Goal: Task Accomplishment & Management: Use online tool/utility

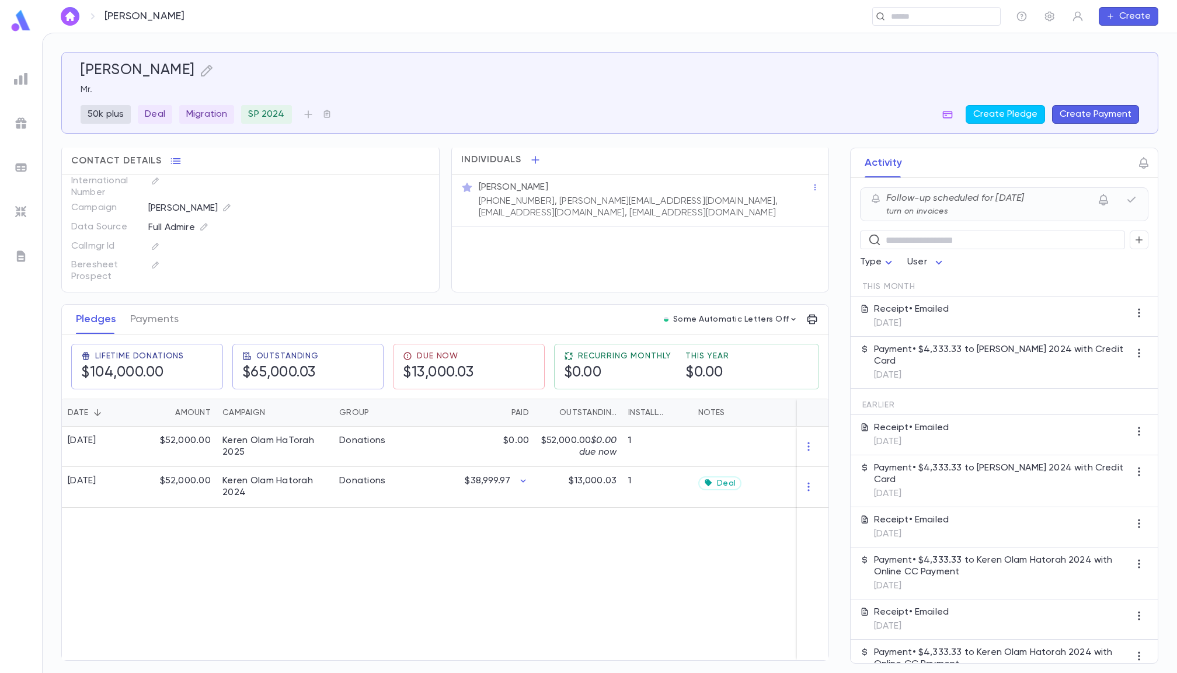
scroll to position [3, 0]
click at [151, 269] on icon "button" at bounding box center [155, 265] width 8 height 8
click at [236, 292] on input "text" at bounding box center [243, 298] width 120 height 22
click at [227, 293] on input "text" at bounding box center [243, 298] width 120 height 22
click at [153, 256] on div at bounding box center [588, 336] width 1177 height 673
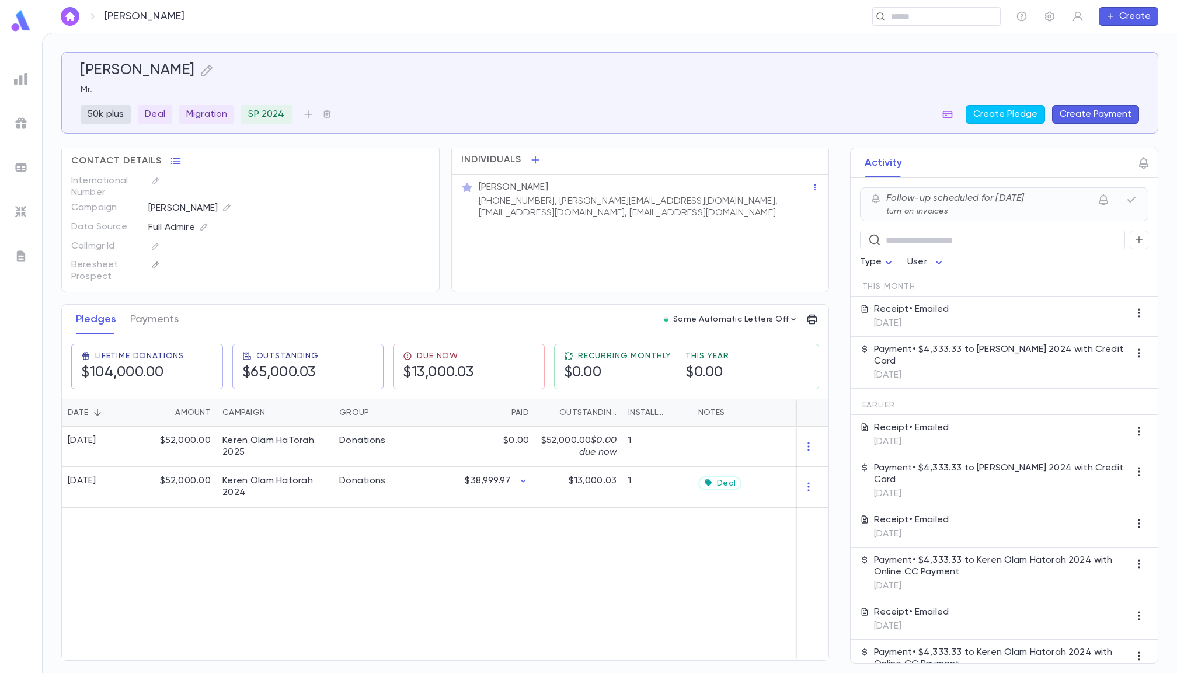
click at [153, 265] on icon "button" at bounding box center [155, 265] width 8 height 8
click at [206, 281] on div "​" at bounding box center [271, 298] width 210 height 51
click at [206, 293] on input "text" at bounding box center [243, 298] width 120 height 22
click at [265, 270] on div at bounding box center [588, 336] width 1177 height 673
click at [152, 261] on icon "button" at bounding box center [155, 265] width 8 height 8
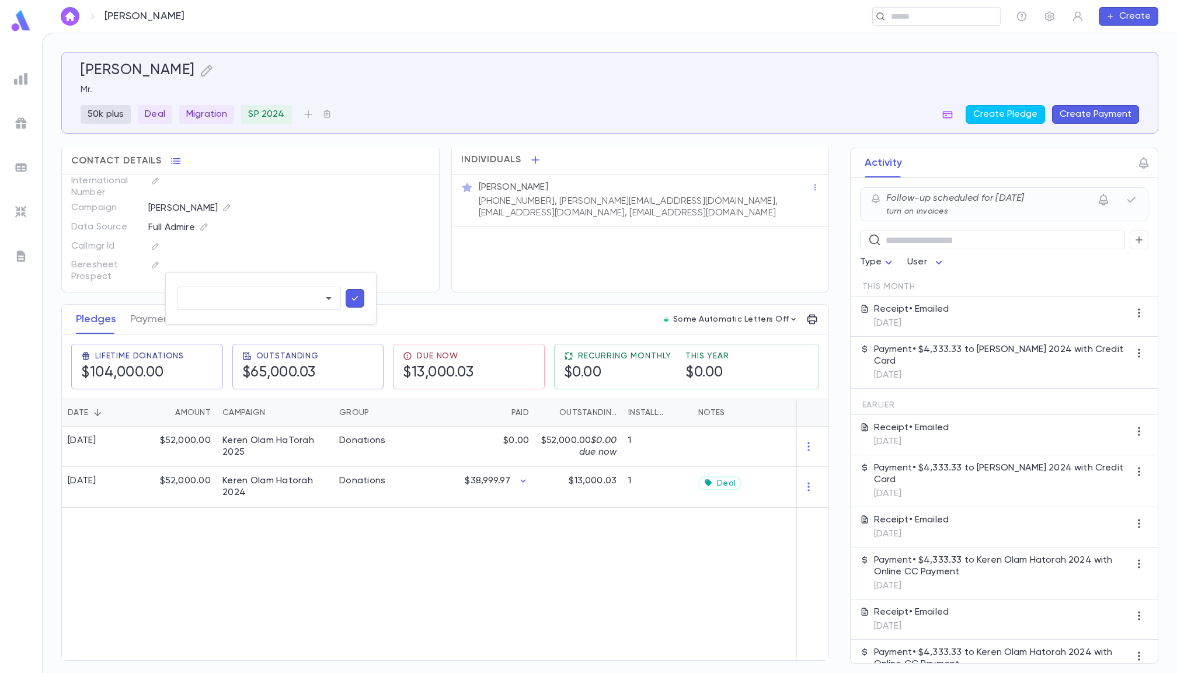
click at [239, 286] on div "​" at bounding box center [271, 298] width 210 height 51
click at [20, 74] on div at bounding box center [588, 336] width 1177 height 673
click at [26, 82] on img at bounding box center [21, 79] width 14 height 14
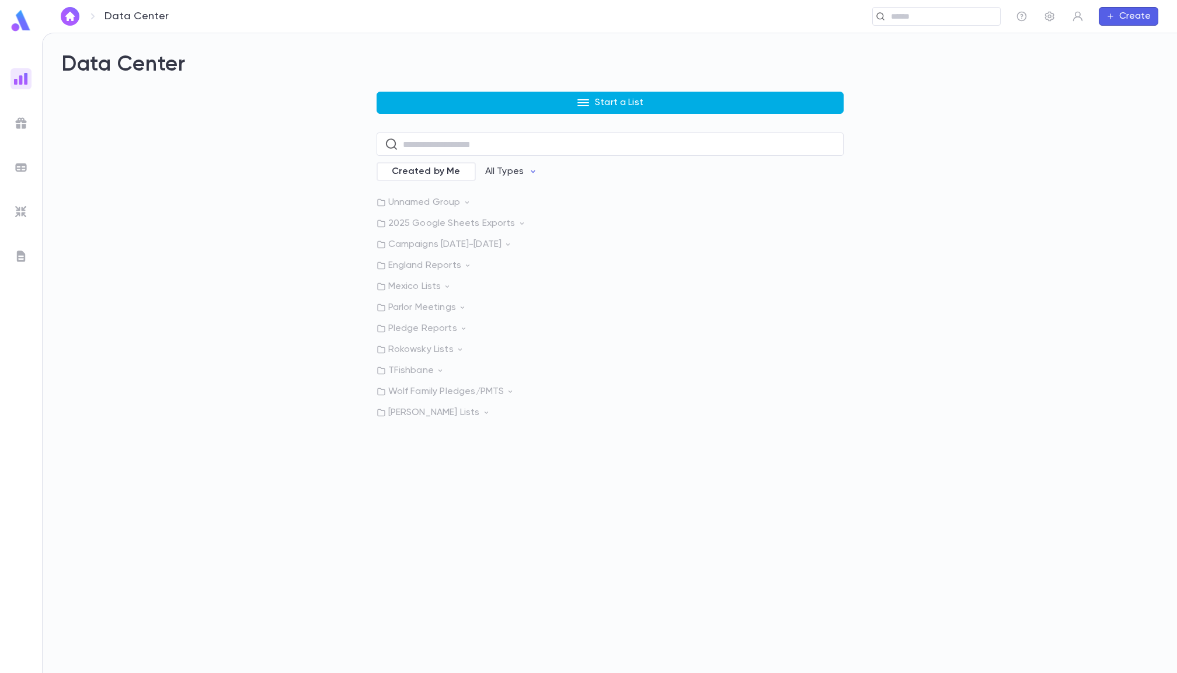
click at [411, 99] on button "Start a List" at bounding box center [610, 103] width 467 height 22
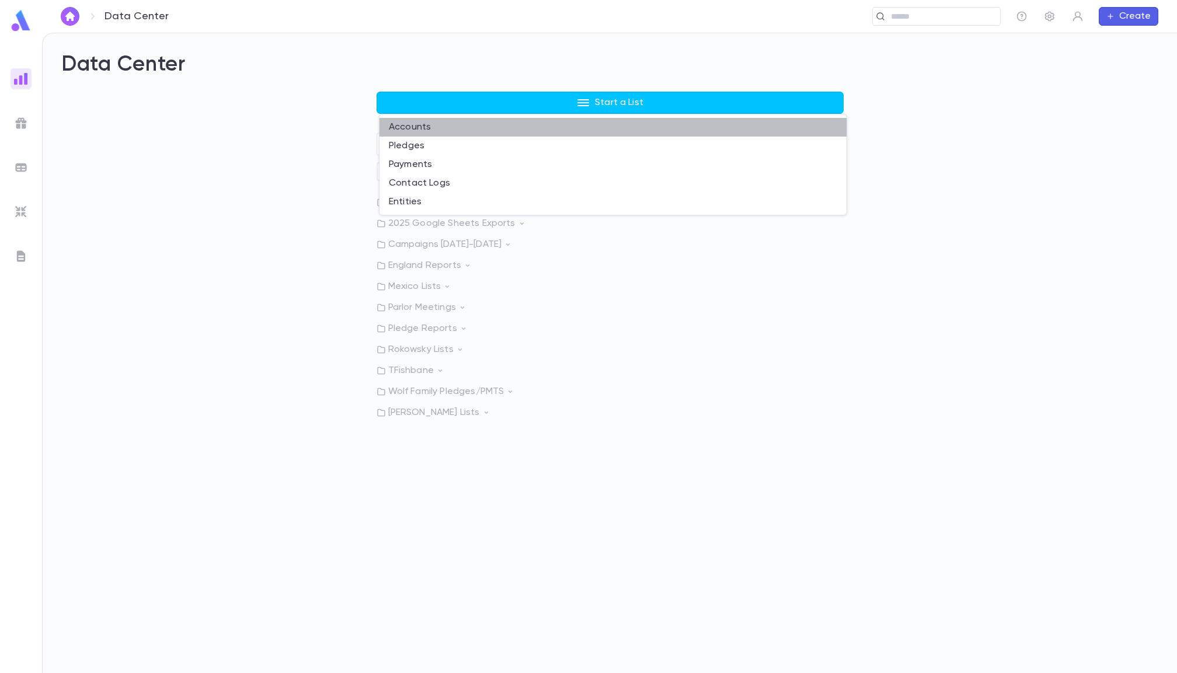
click at [421, 125] on li "Accounts" at bounding box center [613, 127] width 467 height 19
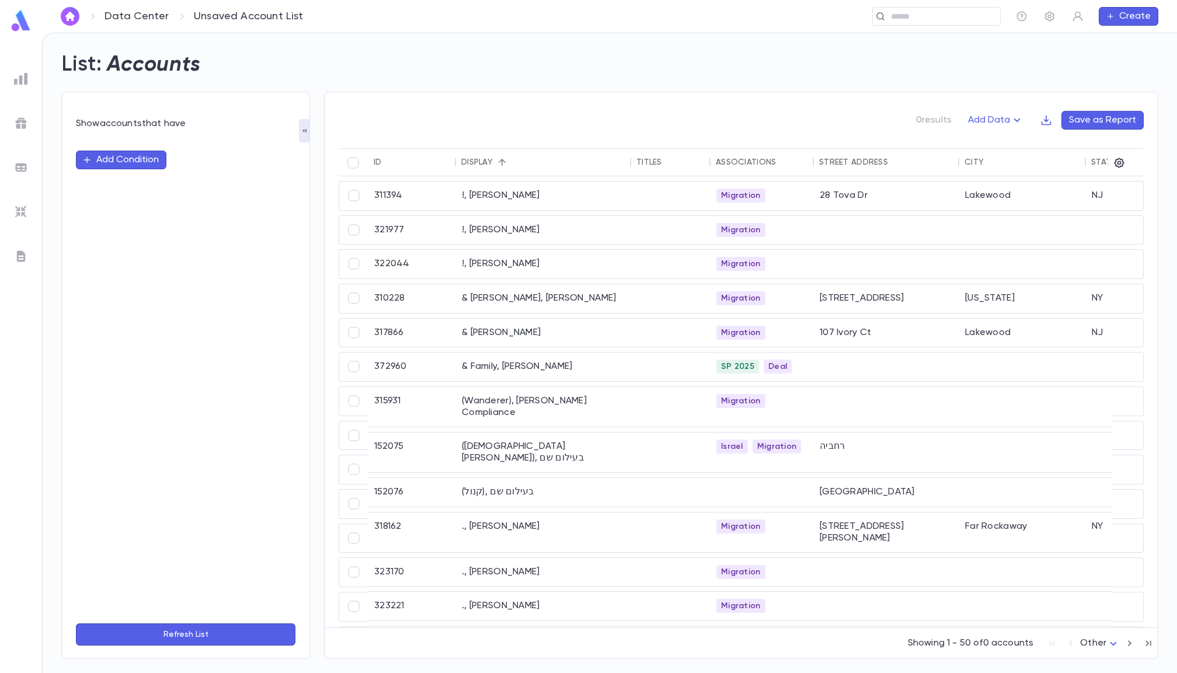
click at [145, 162] on button "Add Condition" at bounding box center [121, 160] width 91 height 19
click at [120, 178] on div "No options" at bounding box center [186, 184] width 220 height 28
type input "***"
click at [130, 171] on ul "Associations" at bounding box center [186, 184] width 220 height 28
click at [129, 178] on li "Associations" at bounding box center [186, 184] width 220 height 19
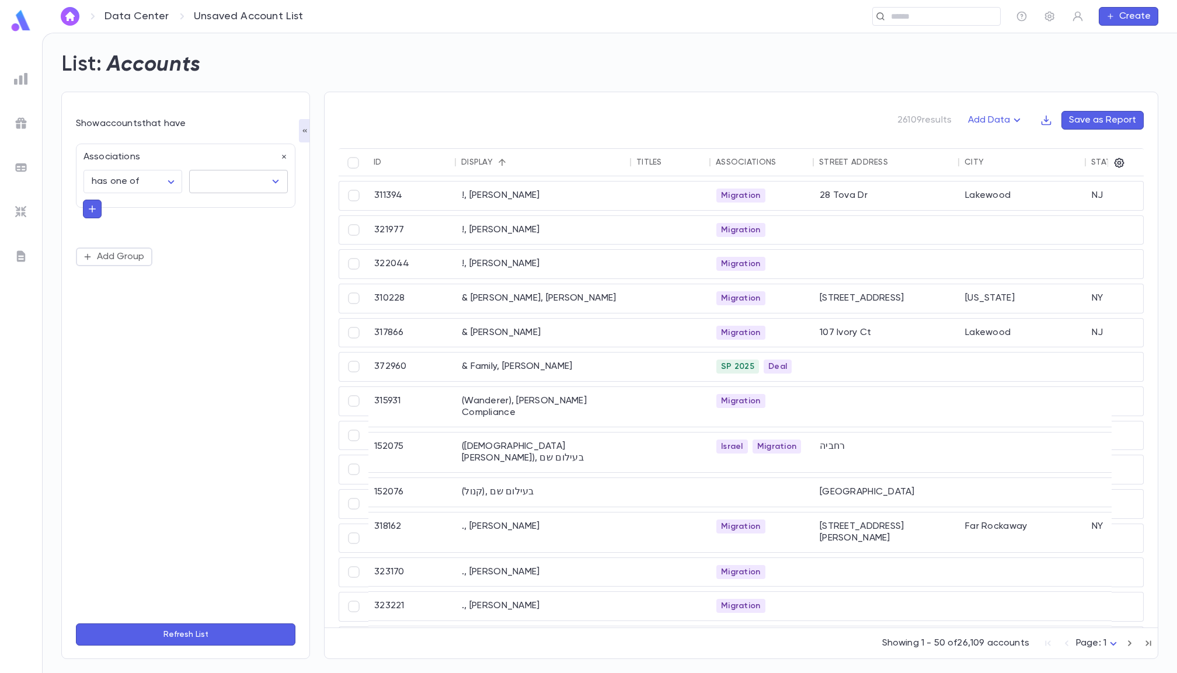
click at [204, 180] on input "text" at bounding box center [229, 182] width 71 height 22
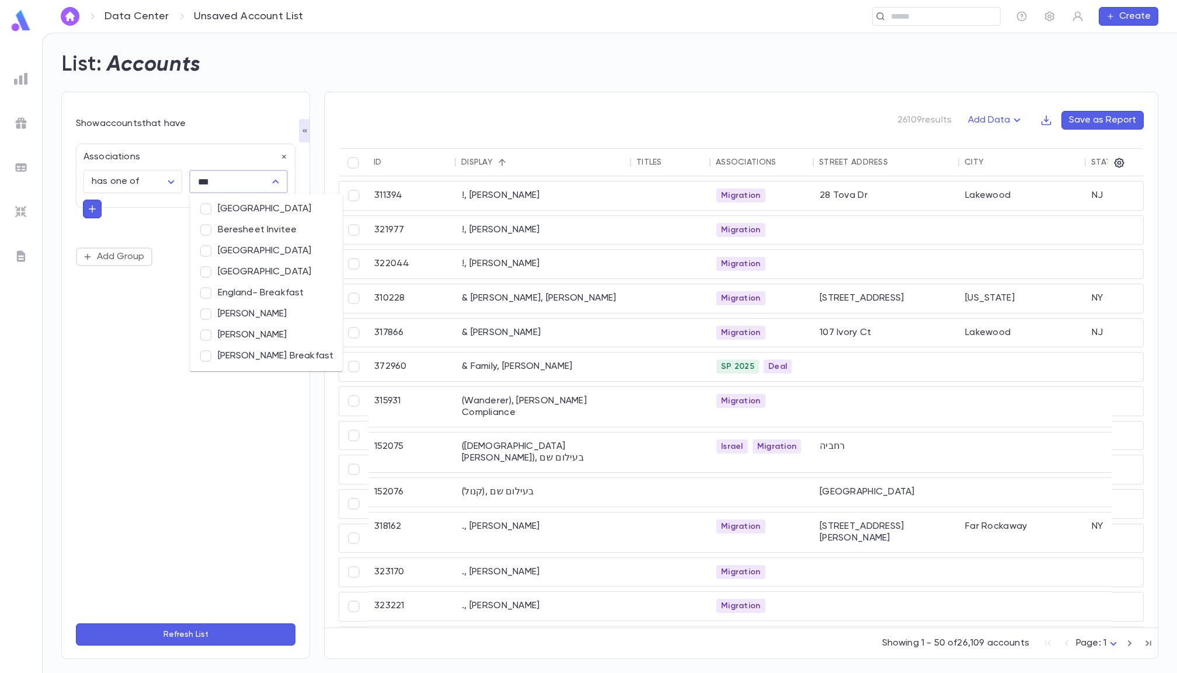
type input "****"
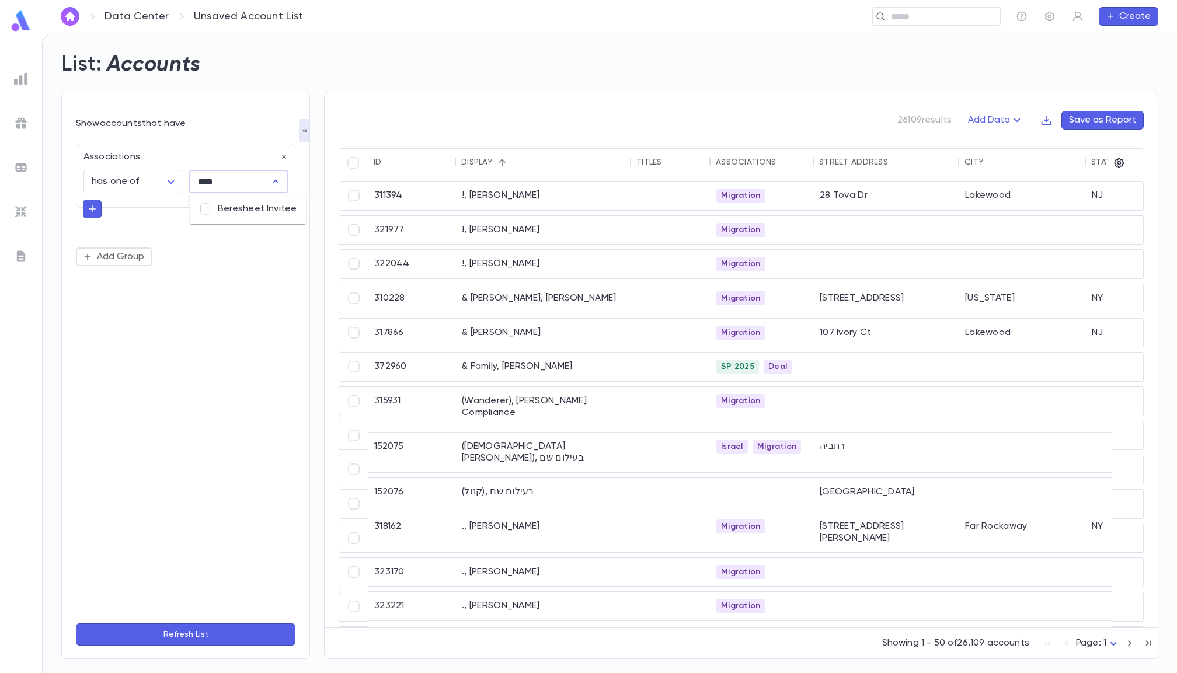
click at [251, 208] on li "Beresheet Invitee" at bounding box center [248, 209] width 117 height 21
click at [166, 628] on button "Refresh List" at bounding box center [186, 635] width 220 height 22
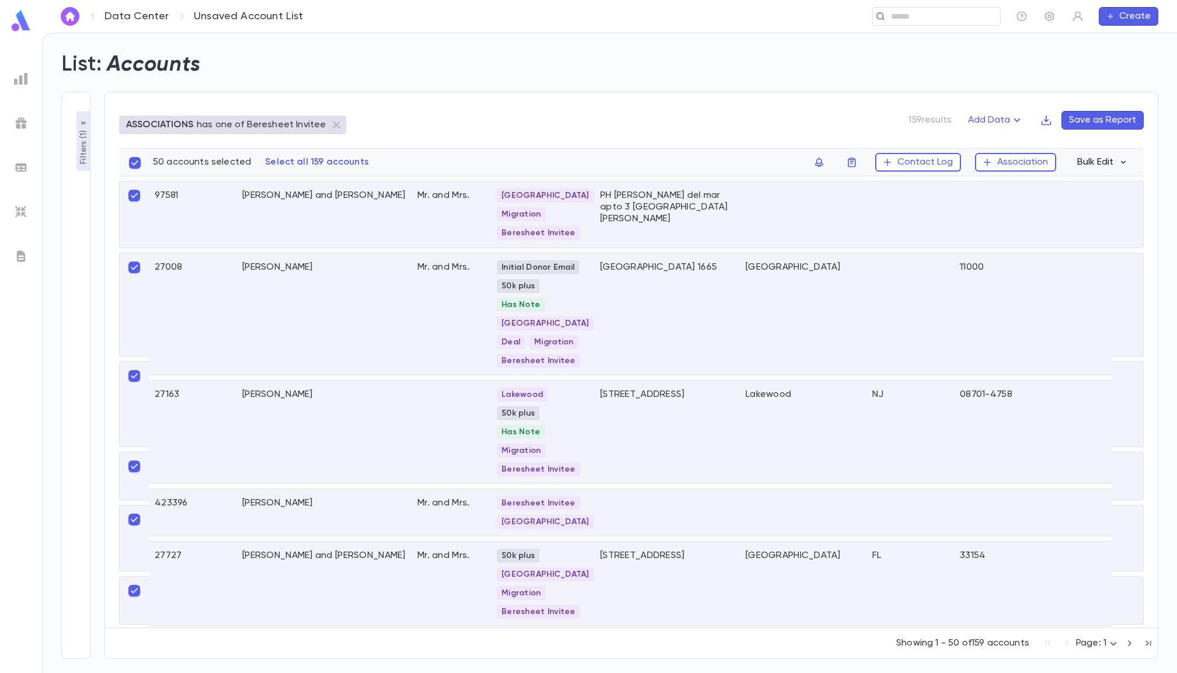
click at [1099, 154] on button "Bulk Edit" at bounding box center [1102, 162] width 64 height 19
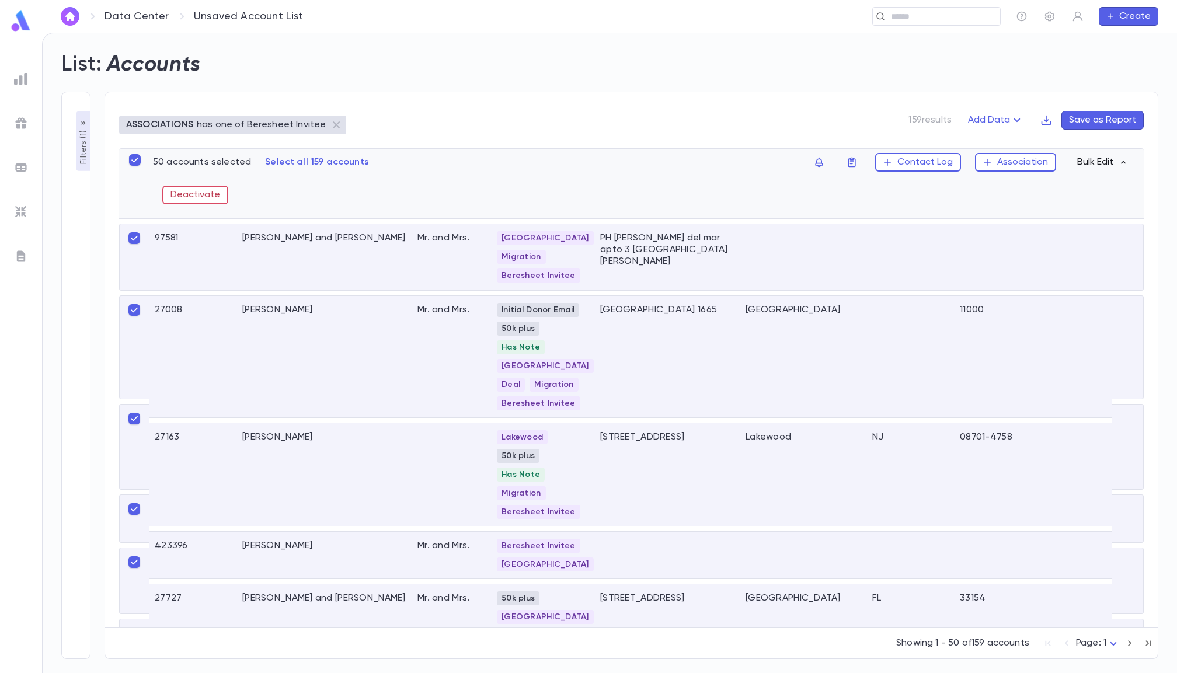
click at [1097, 162] on button "Bulk Edit" at bounding box center [1102, 162] width 64 height 19
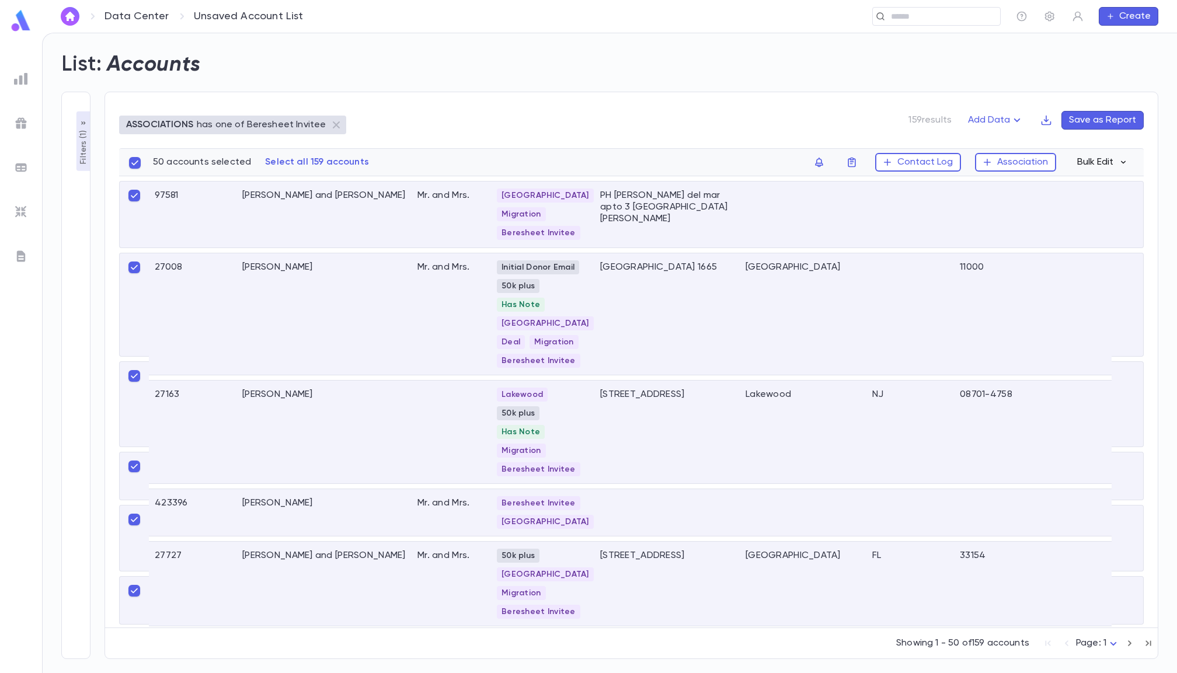
click at [1107, 159] on button "Bulk Edit" at bounding box center [1102, 162] width 64 height 19
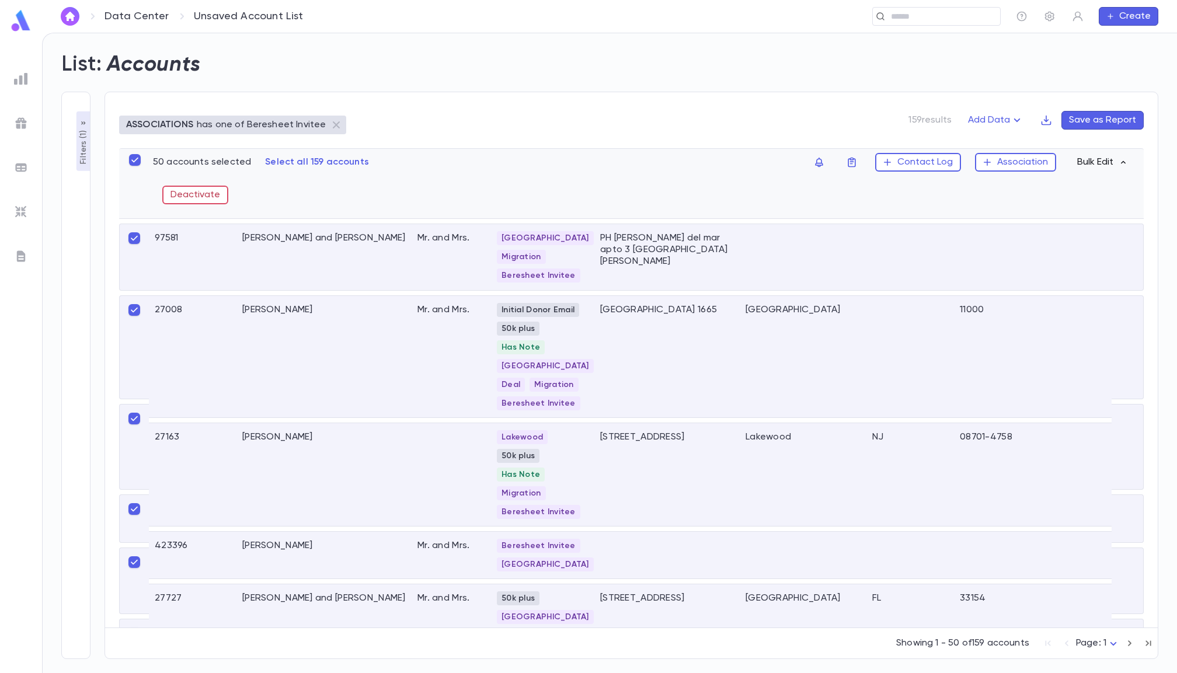
click at [1108, 159] on button "Bulk Edit" at bounding box center [1102, 162] width 64 height 19
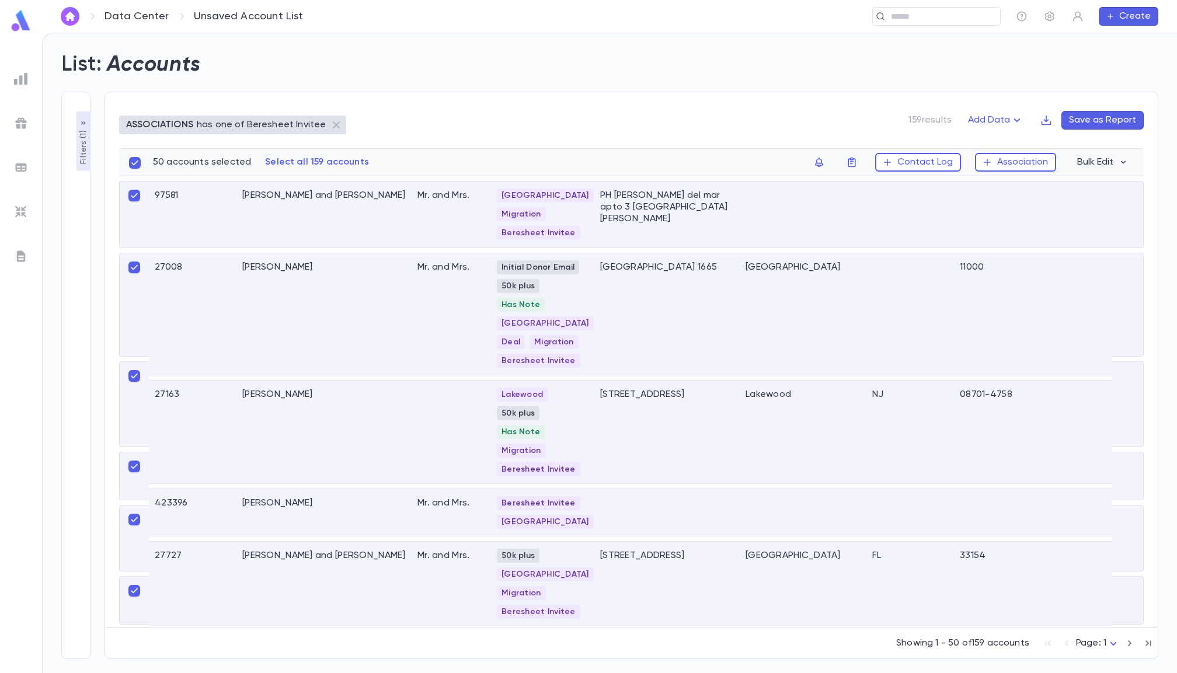
click at [292, 157] on p "Select all 159 accounts" at bounding box center [317, 162] width 104 height 12
click at [1088, 160] on button "Bulk Edit" at bounding box center [1102, 162] width 64 height 19
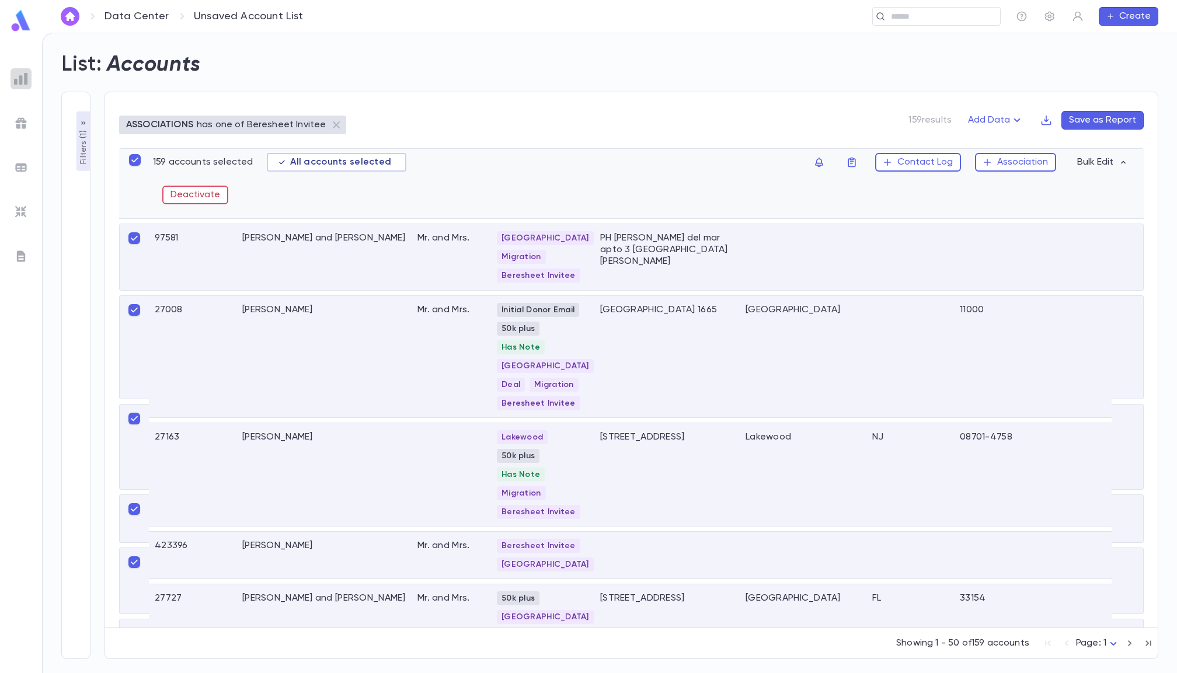
click at [19, 86] on div at bounding box center [21, 78] width 21 height 21
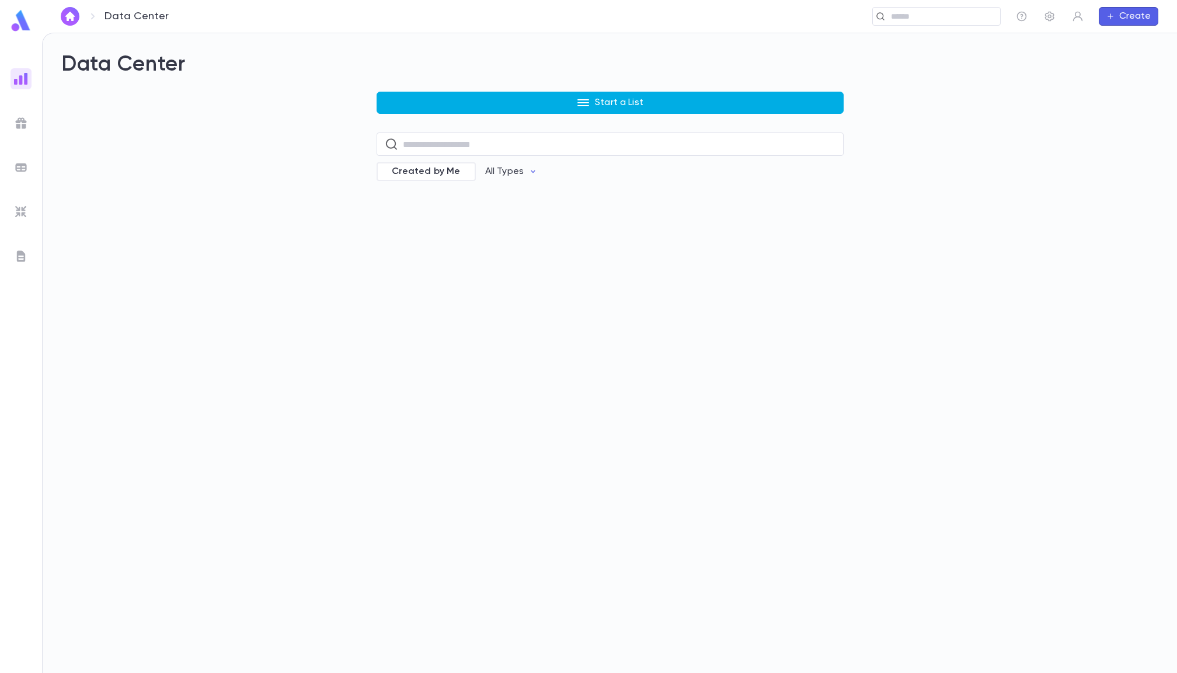
click at [474, 95] on button "Start a List" at bounding box center [610, 103] width 467 height 22
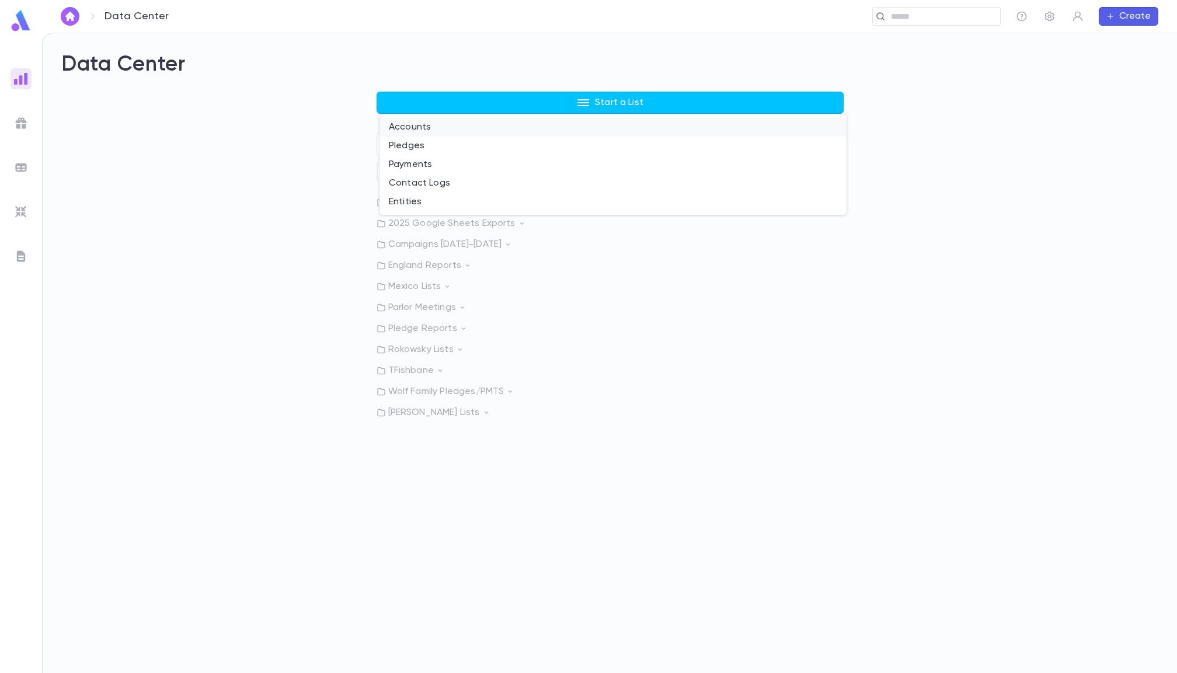
click at [419, 128] on li "Accounts" at bounding box center [613, 127] width 467 height 19
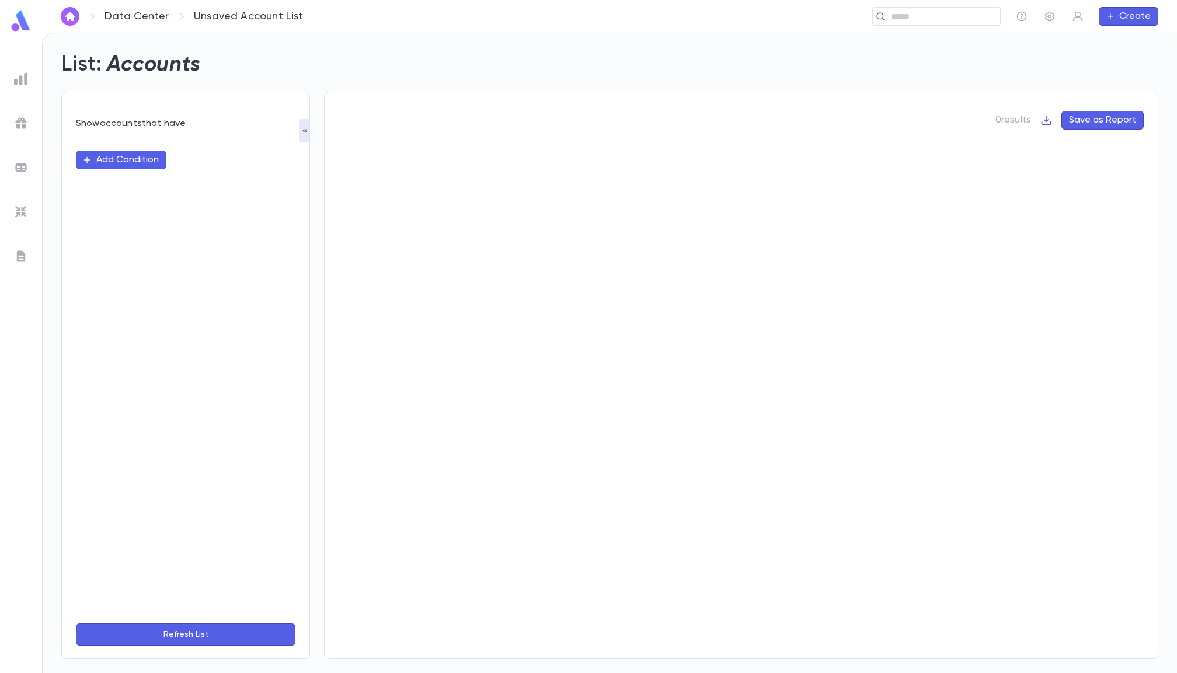
click at [124, 171] on div "Add Condition" at bounding box center [186, 376] width 220 height 478
click at [134, 169] on div "Add Condition" at bounding box center [186, 376] width 220 height 478
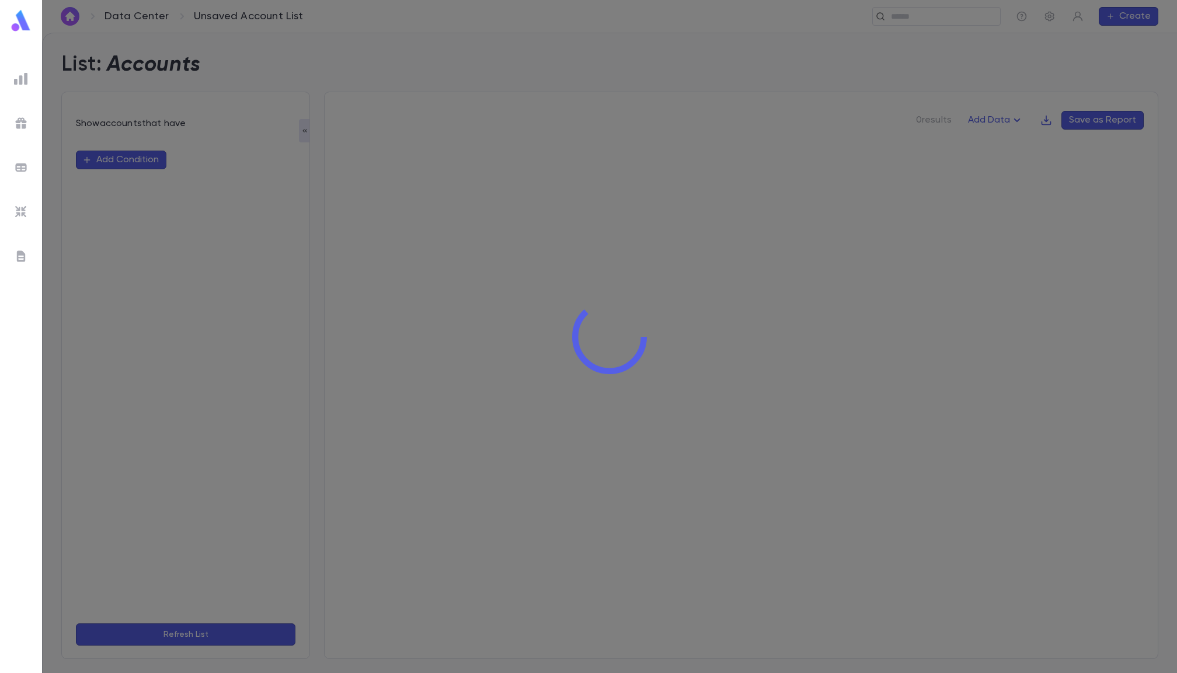
click at [119, 162] on div at bounding box center [609, 336] width 1135 height 673
click at [134, 162] on div at bounding box center [609, 336] width 1135 height 673
click at [141, 159] on div at bounding box center [609, 336] width 1135 height 673
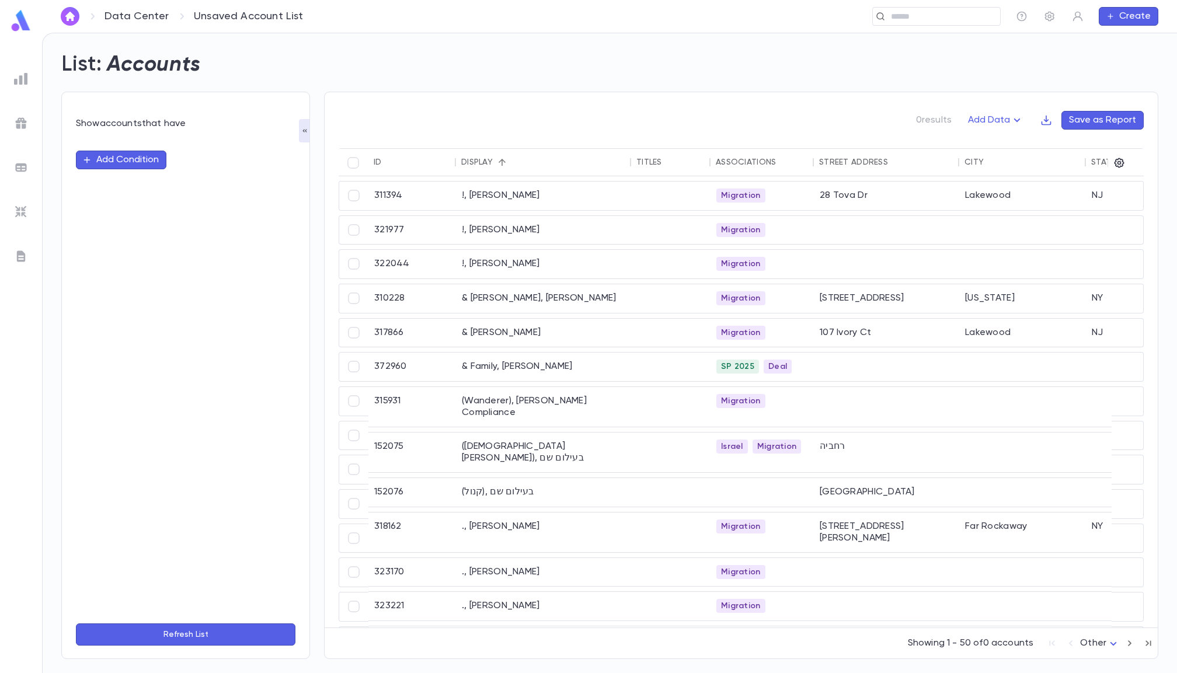
click at [143, 159] on button "Add Condition" at bounding box center [121, 160] width 91 height 19
type input "*"
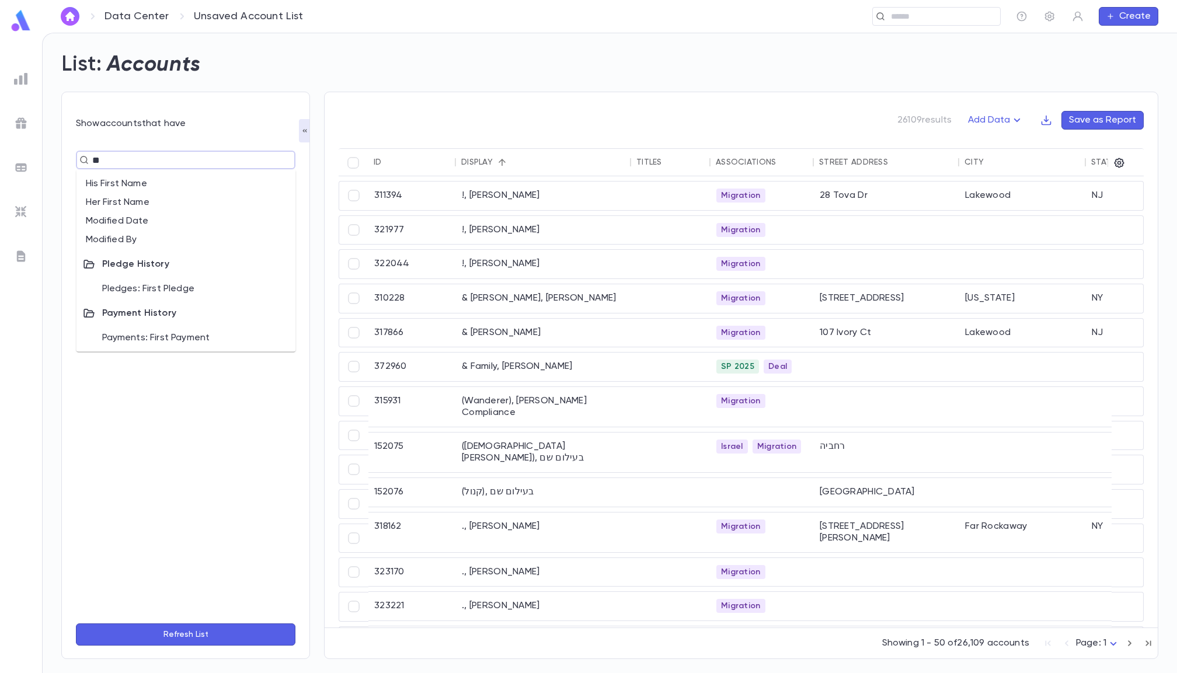
type input "*"
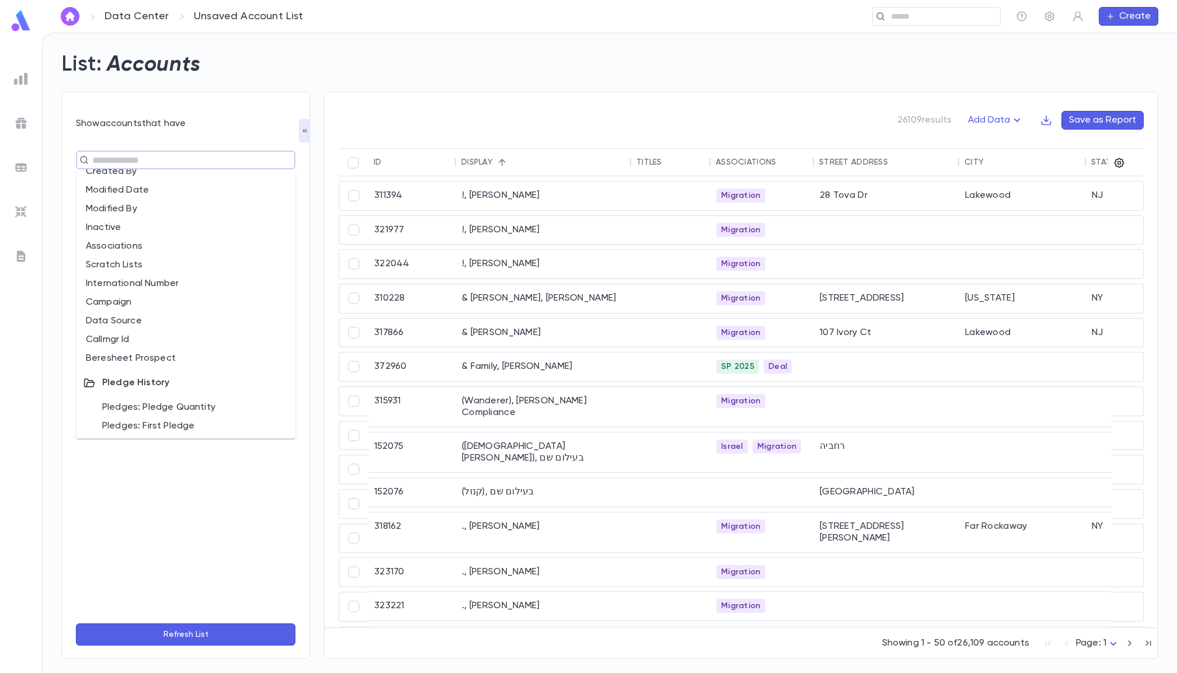
scroll to position [493, 0]
click at [133, 358] on li "Beresheet Prospect" at bounding box center [186, 363] width 220 height 19
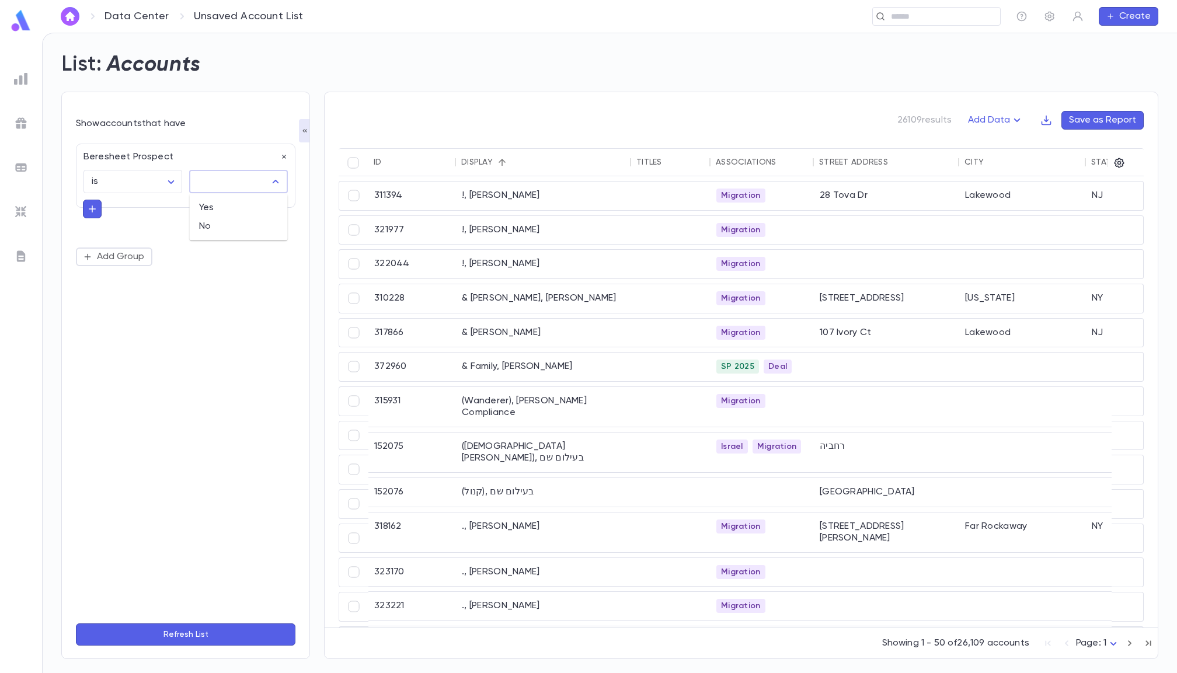
click at [211, 185] on input "text" at bounding box center [229, 182] width 71 height 22
click at [209, 208] on li "Yes" at bounding box center [239, 208] width 98 height 19
type input "***"
click at [207, 641] on button "Refresh List" at bounding box center [186, 635] width 220 height 22
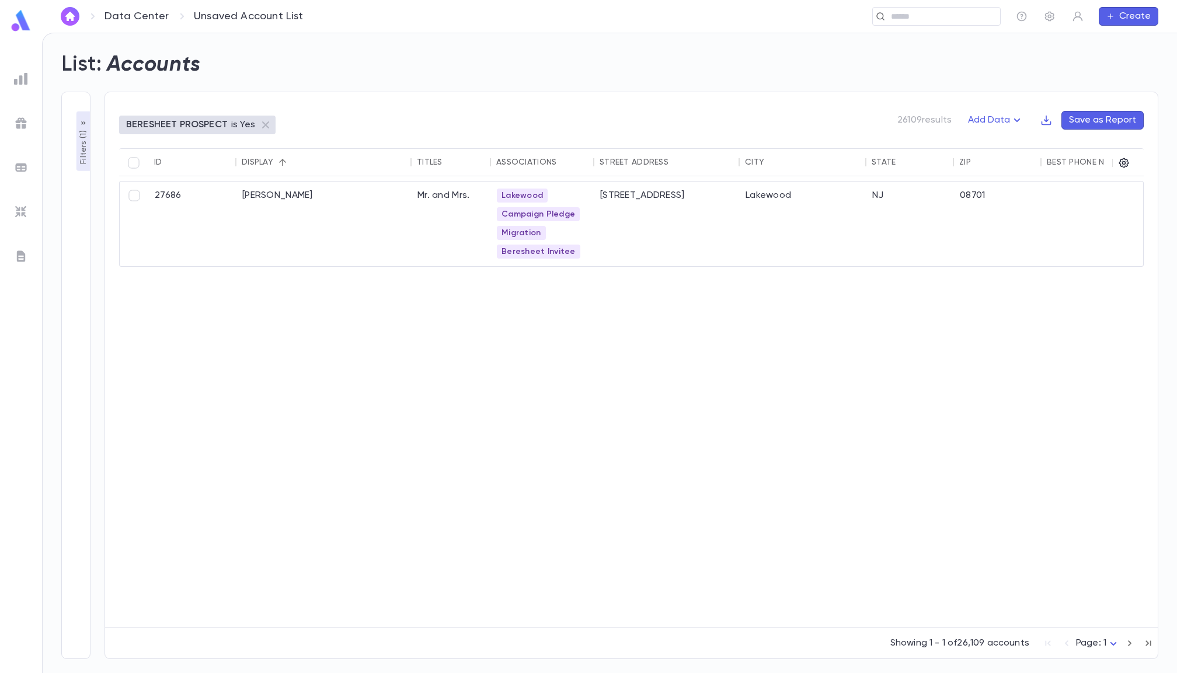
scroll to position [0, 0]
click at [17, 72] on img at bounding box center [21, 79] width 14 height 14
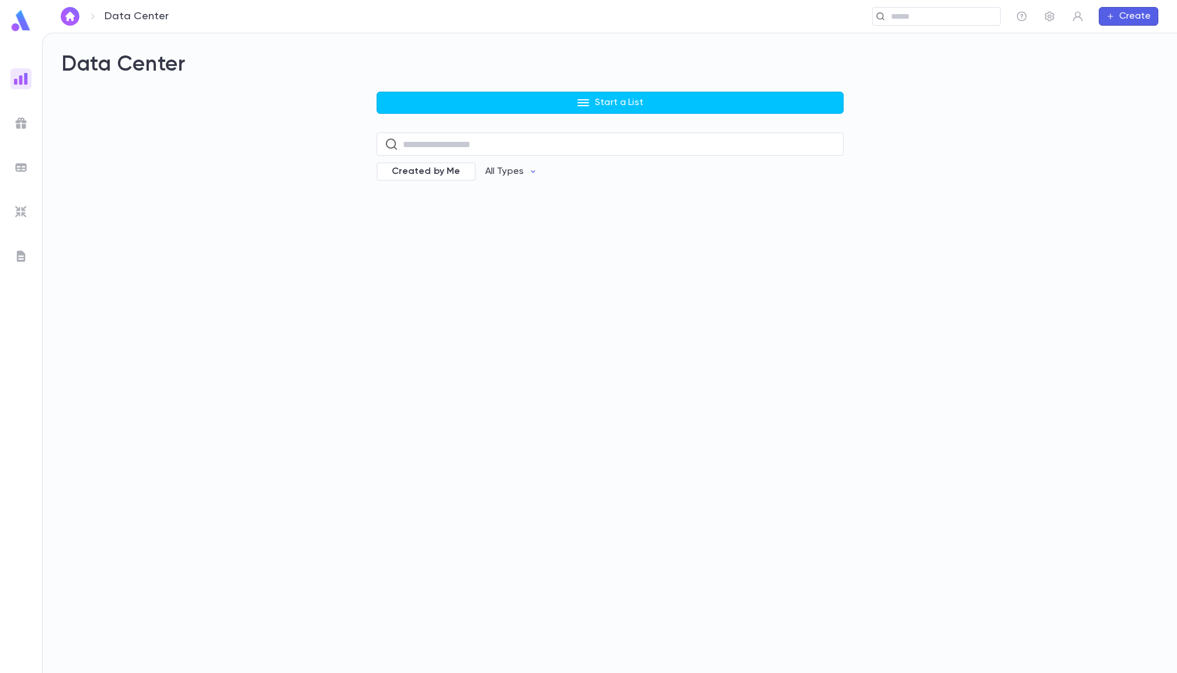
click at [418, 88] on div "Data Center Start a List ​ Created by Me All Types" at bounding box center [609, 124] width 1097 height 145
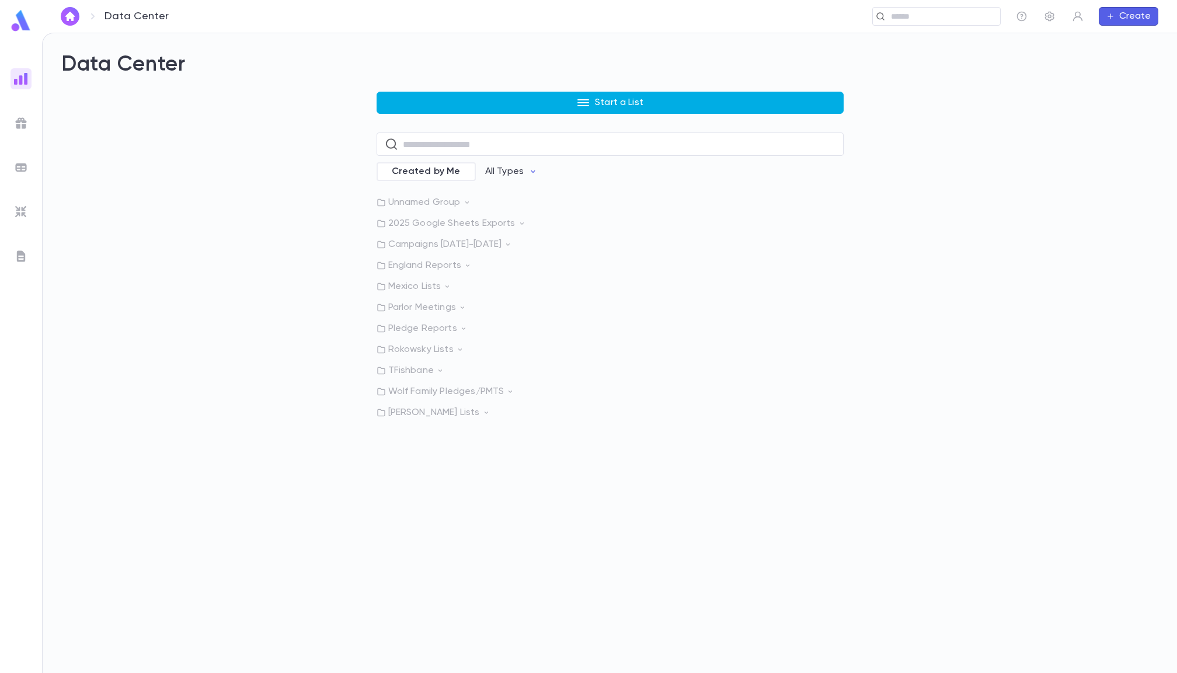
click at [404, 106] on button "Start a List" at bounding box center [610, 103] width 467 height 22
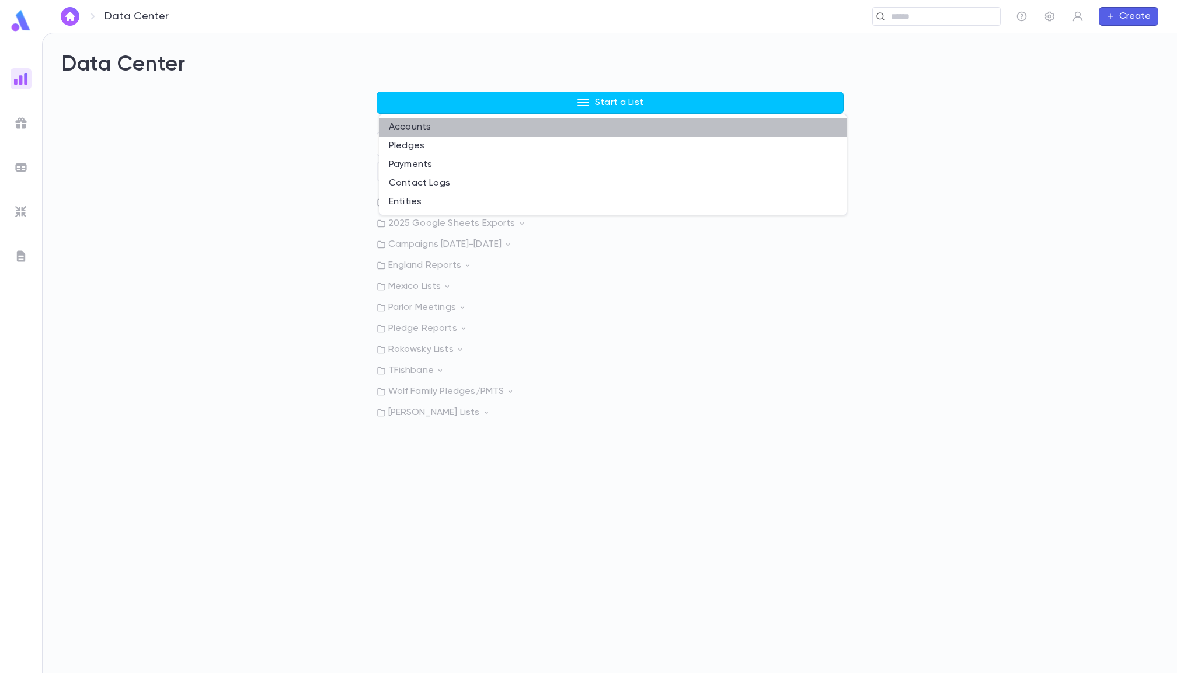
click at [405, 120] on li "Accounts" at bounding box center [613, 127] width 467 height 19
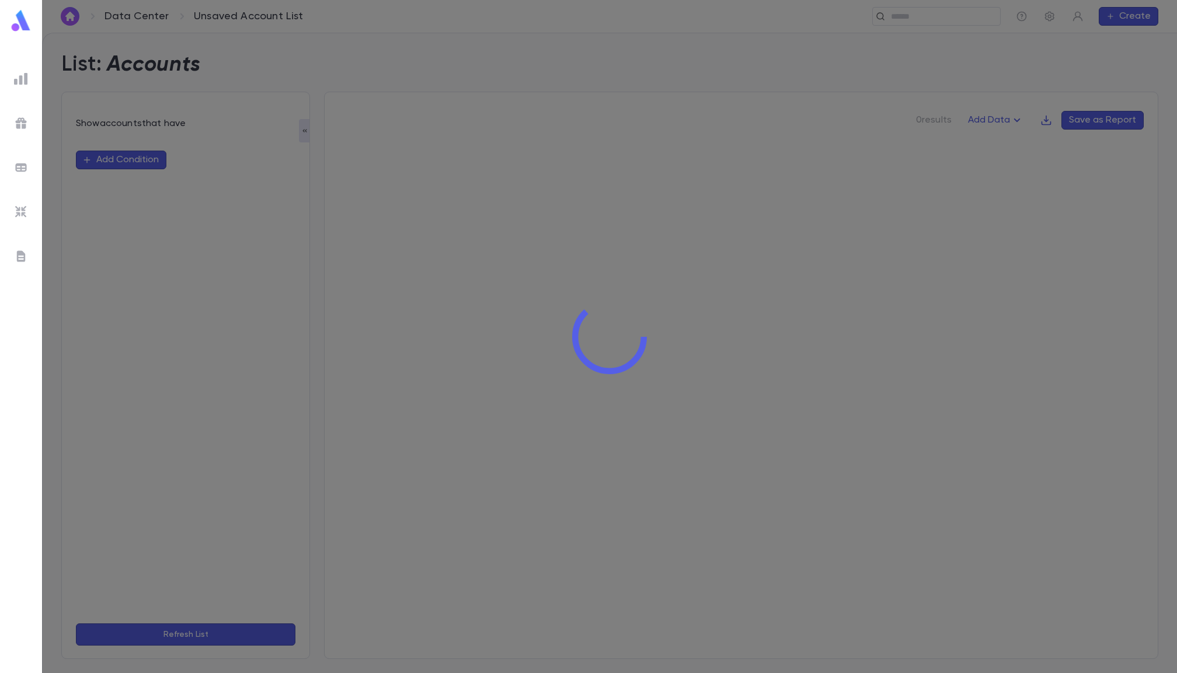
click at [140, 159] on div at bounding box center [609, 336] width 1135 height 673
click at [151, 162] on div at bounding box center [609, 336] width 1135 height 673
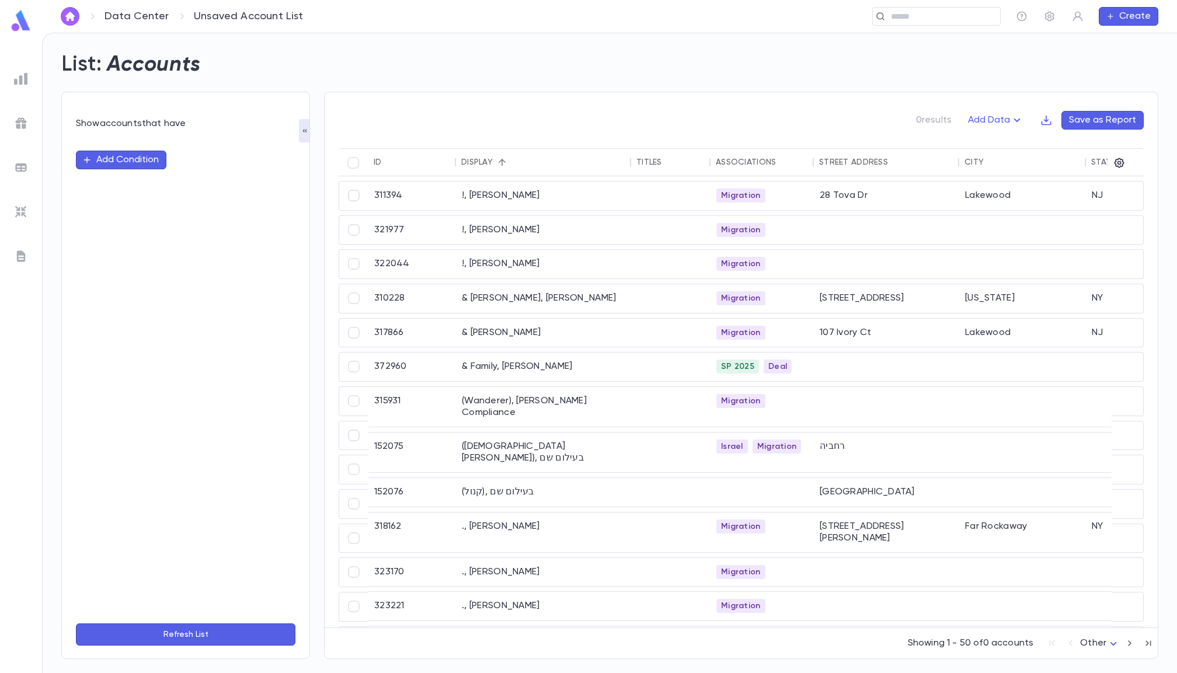
click at [124, 162] on button "Add Condition" at bounding box center [121, 160] width 91 height 19
click at [136, 162] on input "text" at bounding box center [181, 160] width 184 height 16
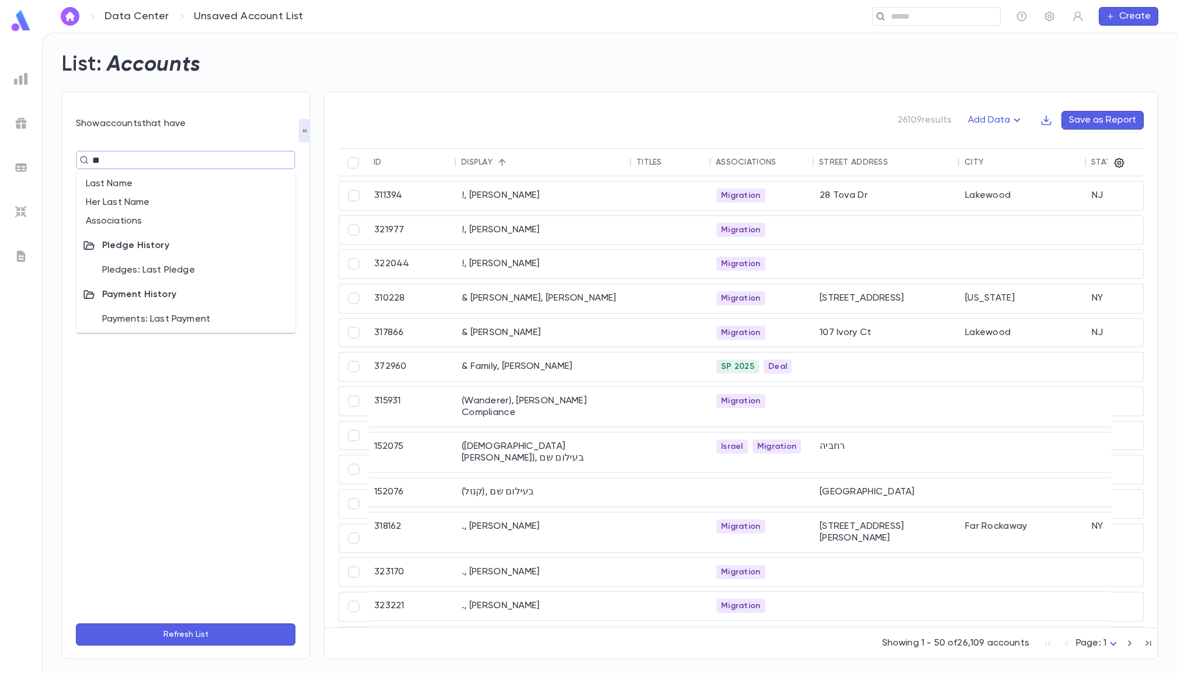
type input "***"
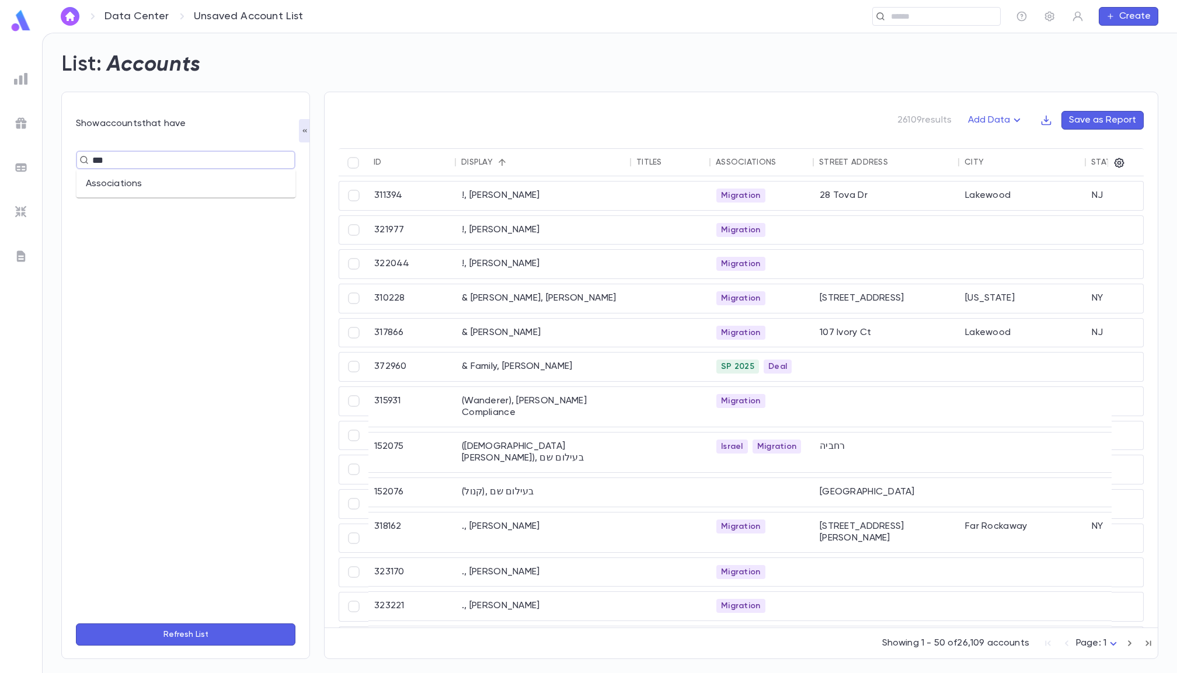
click at [127, 180] on li "Associations" at bounding box center [186, 184] width 220 height 19
click at [234, 169] on div "​" at bounding box center [235, 178] width 106 height 30
click at [225, 183] on input "text" at bounding box center [229, 182] width 71 height 22
type input "****"
click at [220, 208] on li "Beresheet Invitee" at bounding box center [248, 209] width 117 height 21
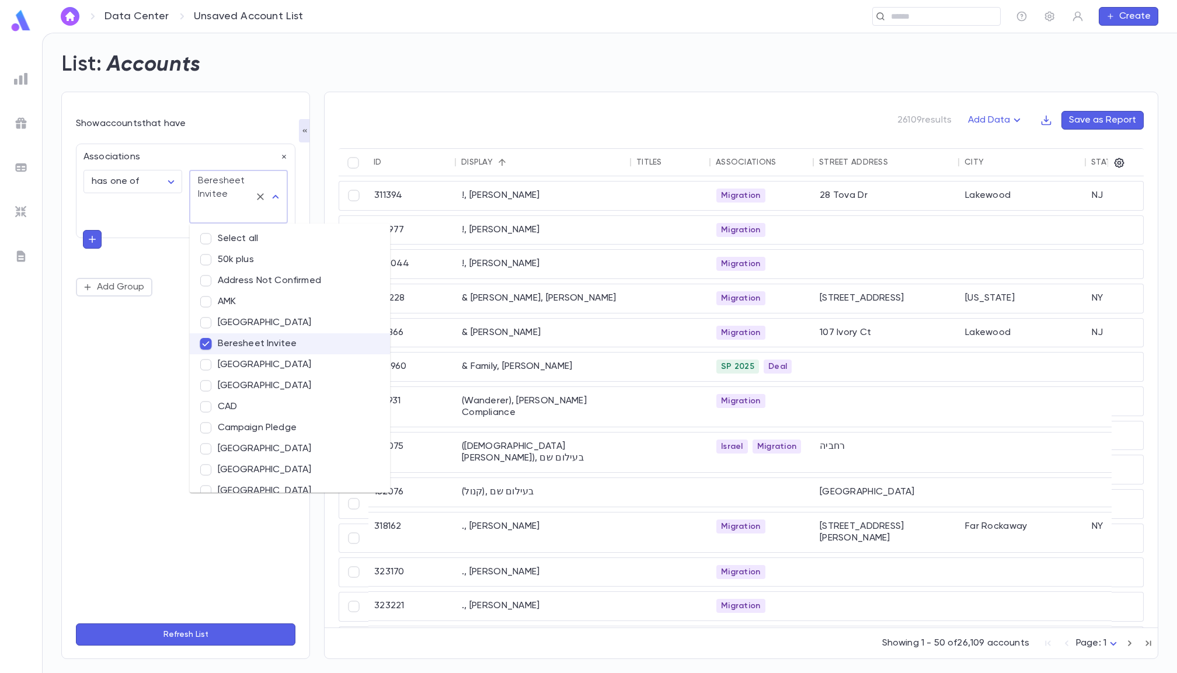
click at [150, 631] on button "Refresh List" at bounding box center [186, 635] width 220 height 22
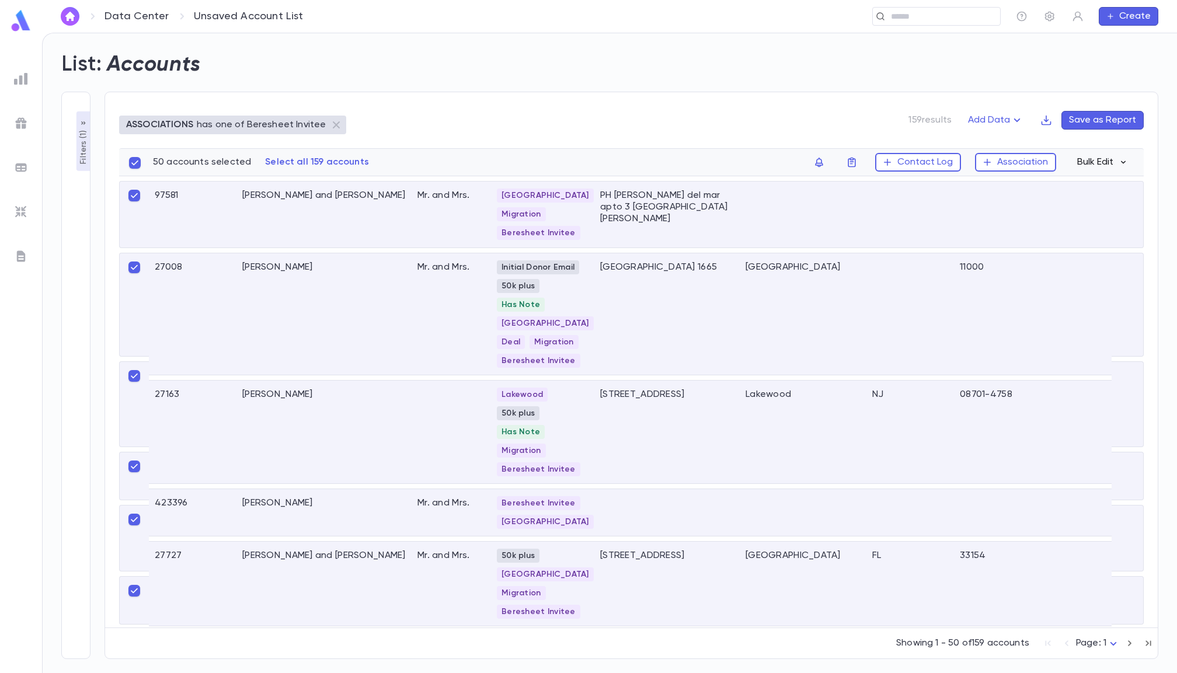
click at [1093, 158] on button "Bulk Edit" at bounding box center [1102, 162] width 64 height 19
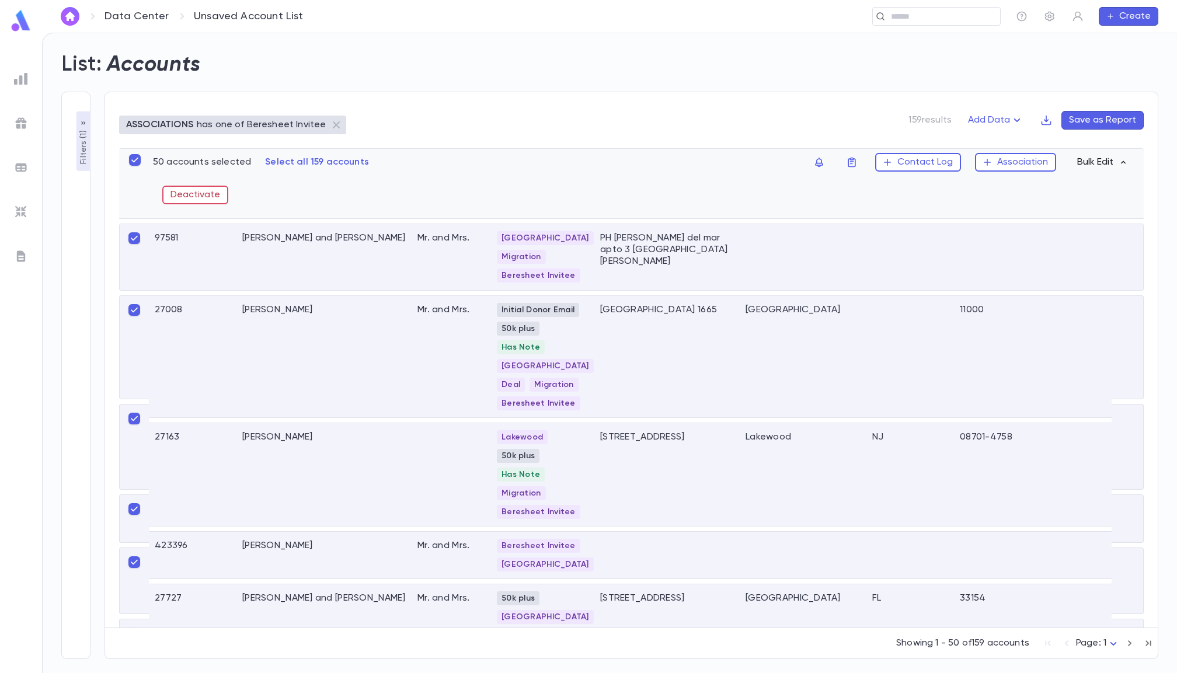
click at [1102, 162] on button "Bulk Edit" at bounding box center [1102, 162] width 64 height 19
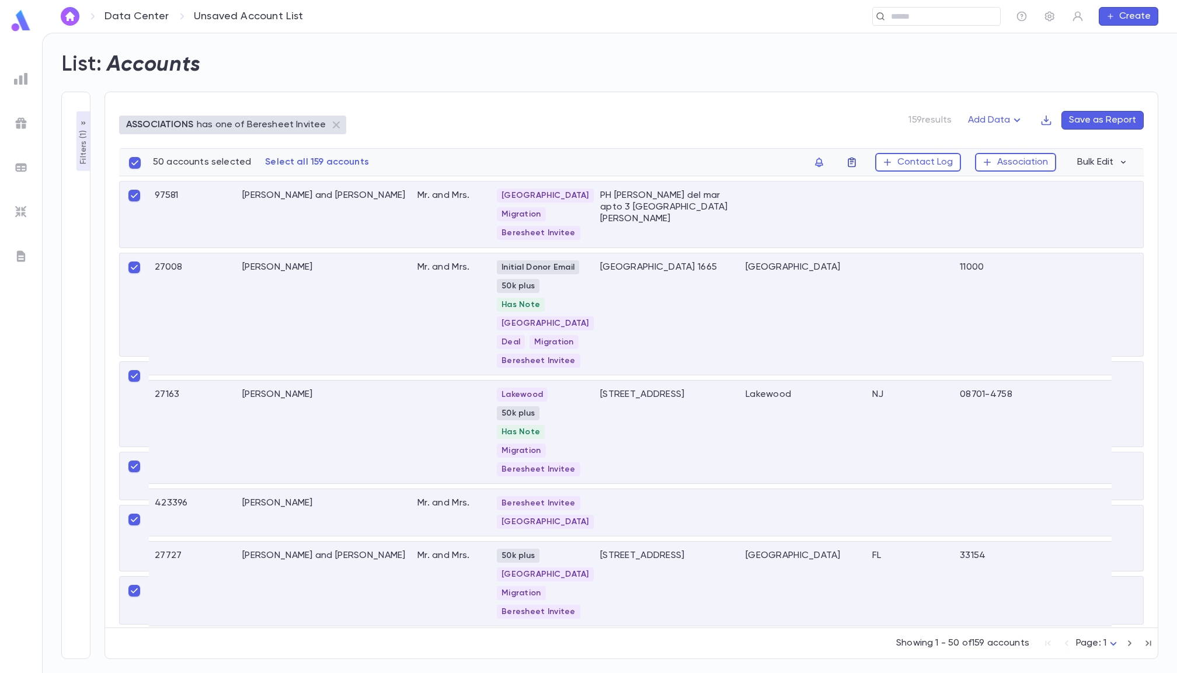
click at [855, 162] on icon "button" at bounding box center [852, 163] width 8 height 10
click at [858, 162] on div at bounding box center [588, 336] width 1177 height 673
click at [822, 162] on icon "button" at bounding box center [819, 162] width 12 height 12
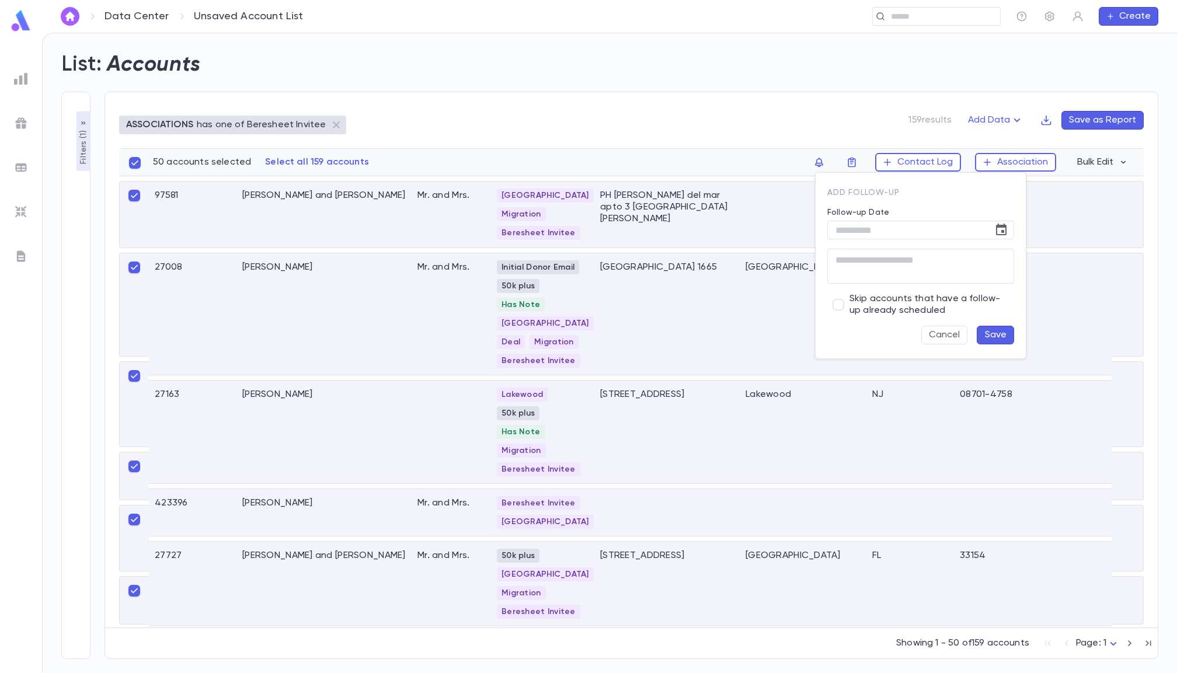
click at [780, 166] on div at bounding box center [588, 336] width 1177 height 673
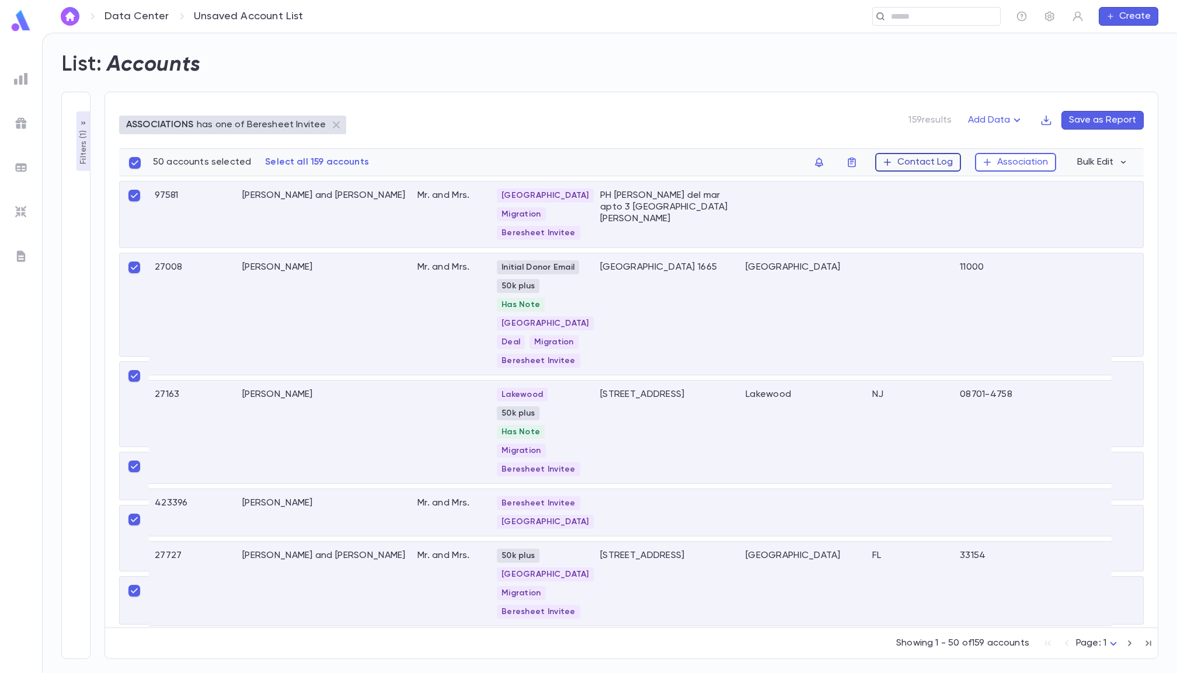
click at [916, 161] on button "Contact Log" at bounding box center [918, 162] width 86 height 19
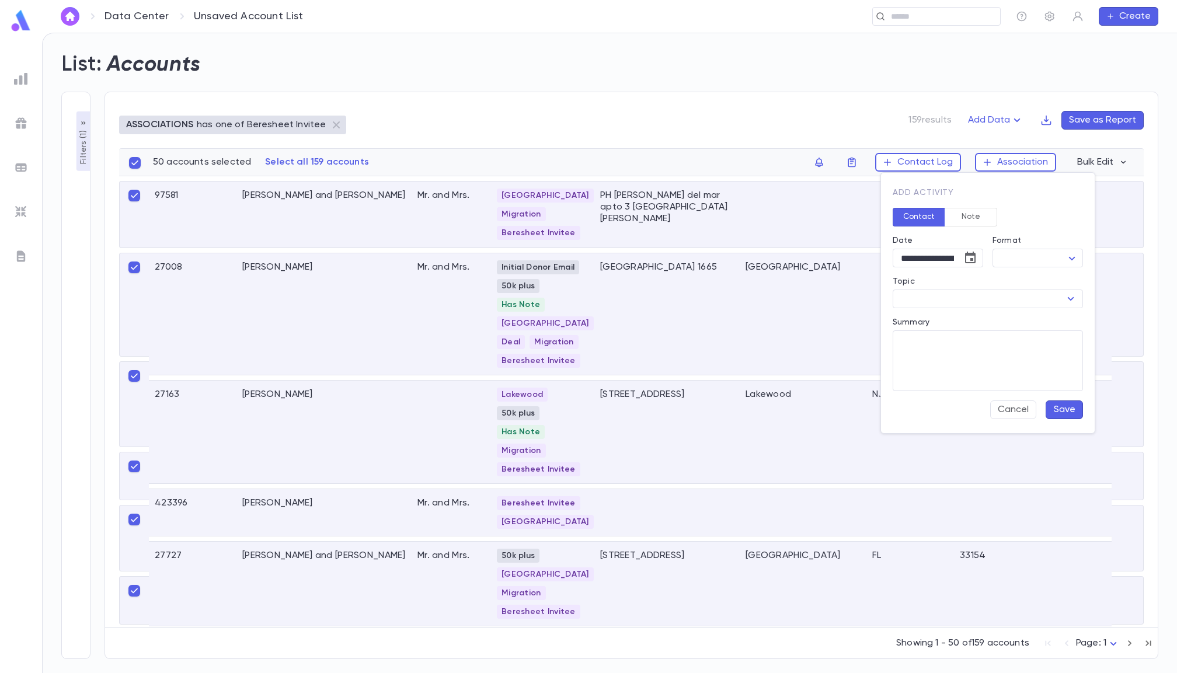
click at [741, 161] on div at bounding box center [588, 336] width 1177 height 673
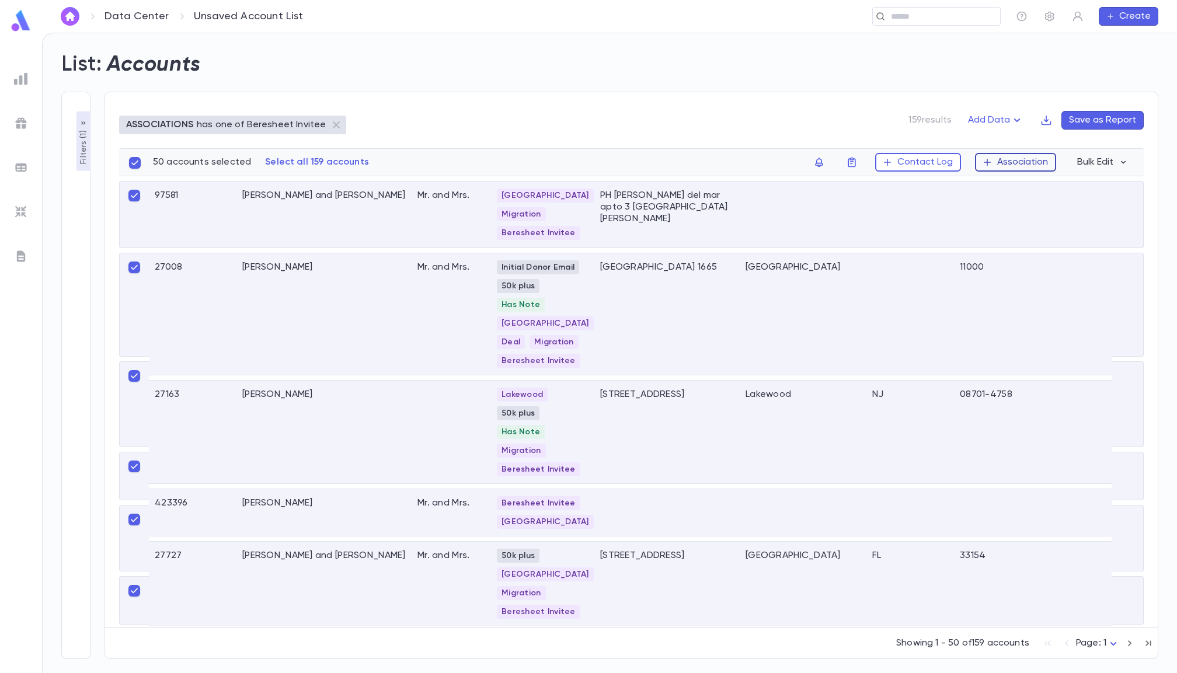
click at [1011, 162] on button "Association" at bounding box center [1015, 162] width 81 height 19
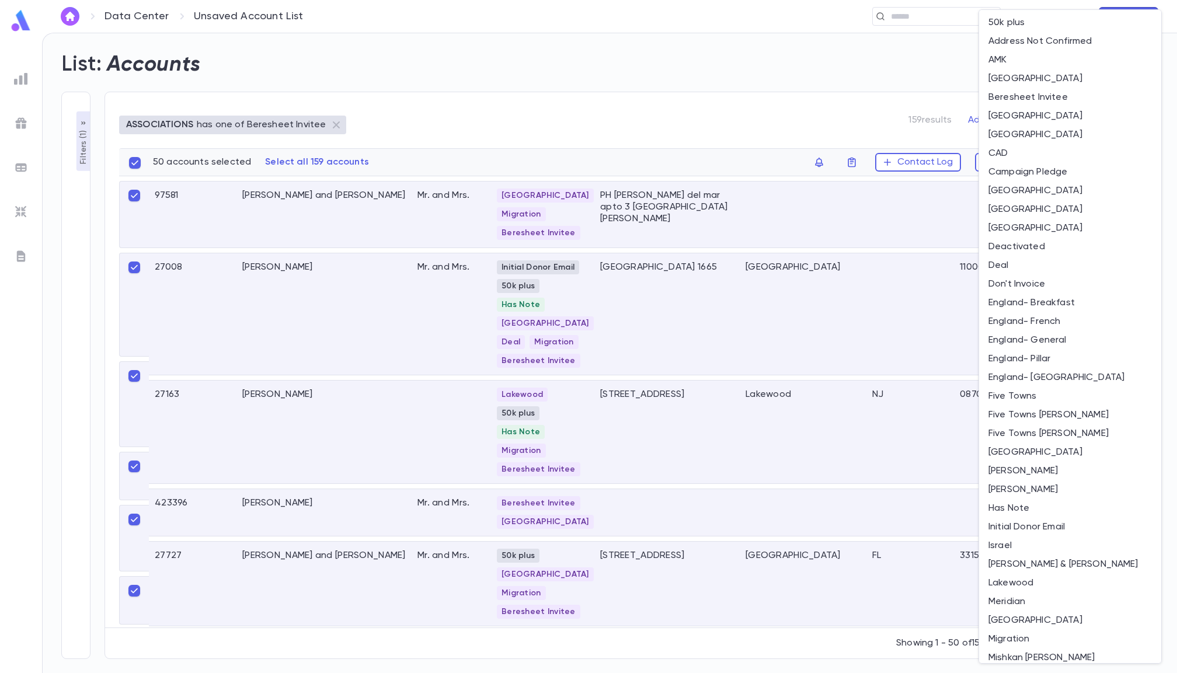
click at [728, 164] on div at bounding box center [588, 336] width 1177 height 673
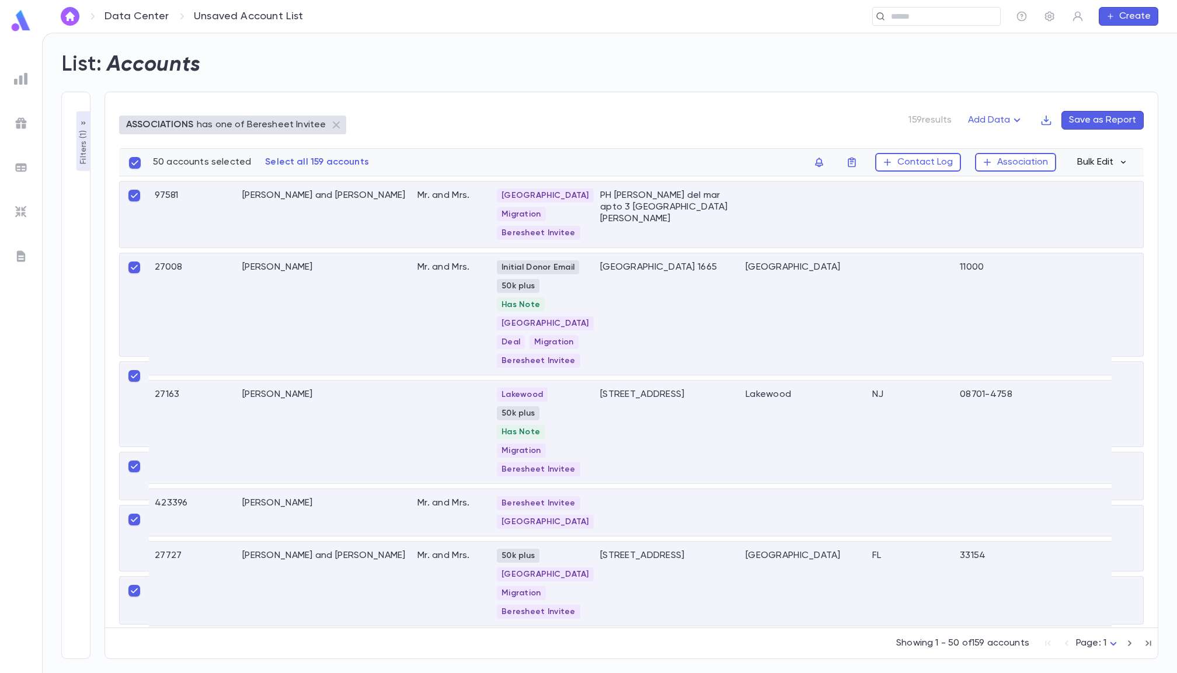
click at [1112, 159] on button "Bulk Edit" at bounding box center [1102, 162] width 64 height 19
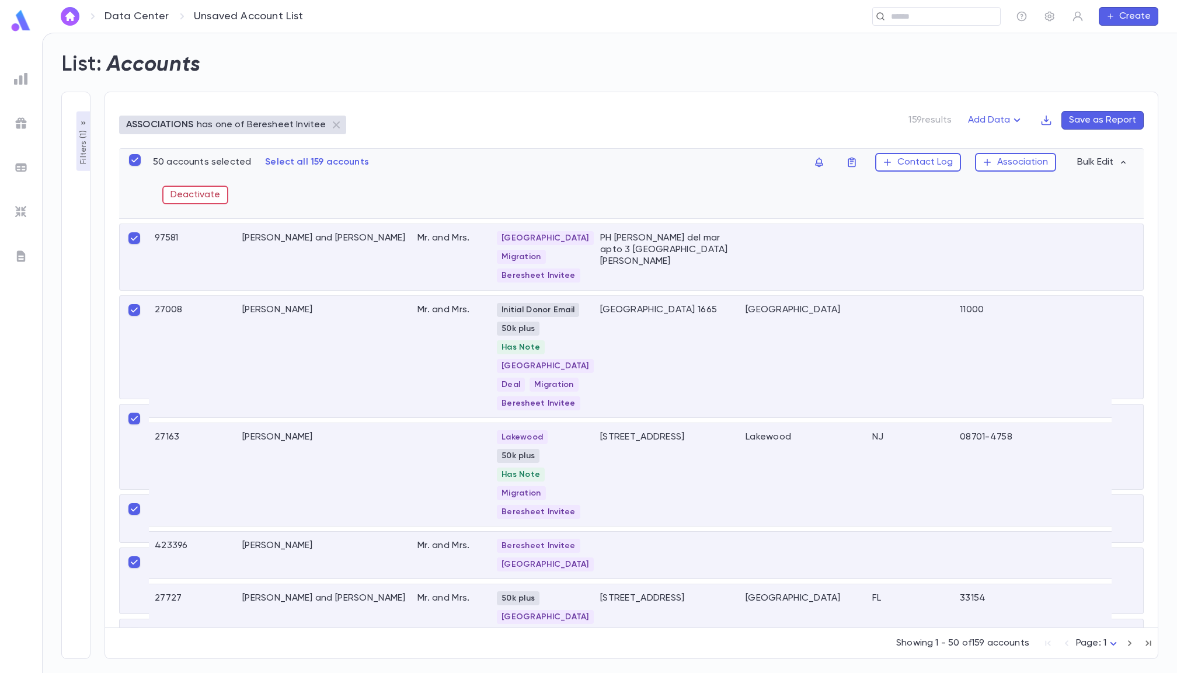
click at [325, 159] on p "Select all 159 accounts" at bounding box center [317, 162] width 104 height 12
click at [325, 159] on span "All accounts selected" at bounding box center [340, 162] width 115 height 12
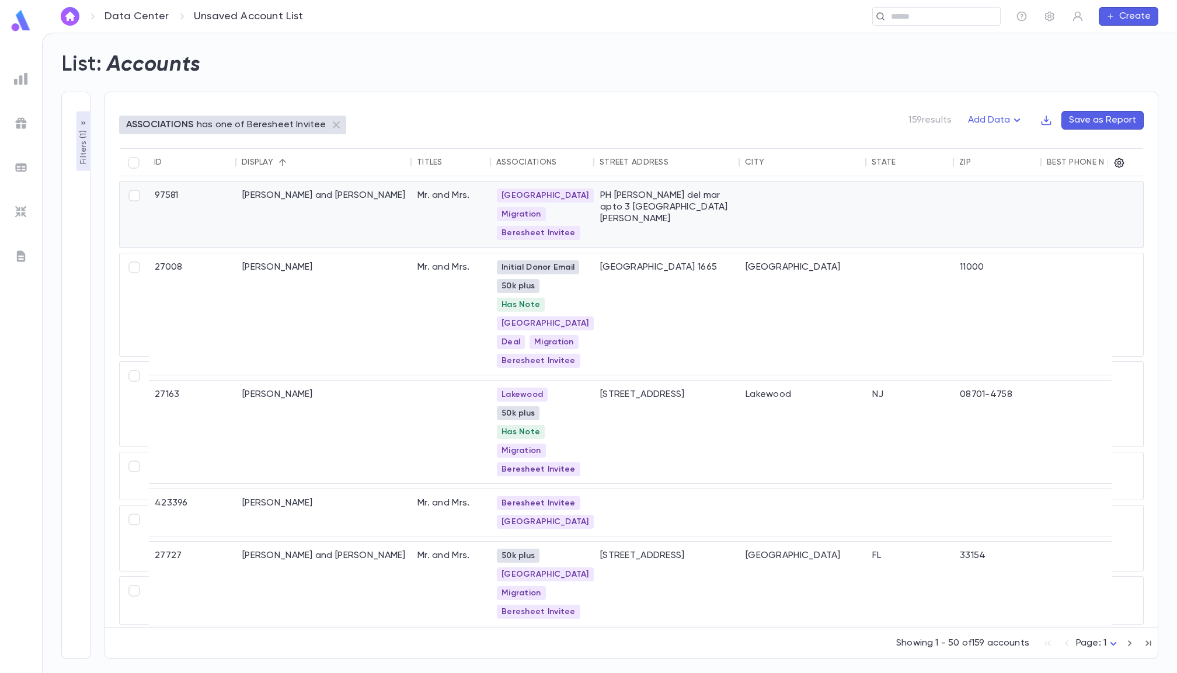
click at [321, 193] on div "[PERSON_NAME] and [PERSON_NAME]" at bounding box center [323, 215] width 175 height 66
click at [306, 295] on div "[PERSON_NAME]" at bounding box center [323, 313] width 175 height 121
click at [311, 405] on div "[PERSON_NAME]" at bounding box center [323, 432] width 175 height 103
click at [24, 80] on img at bounding box center [21, 79] width 14 height 14
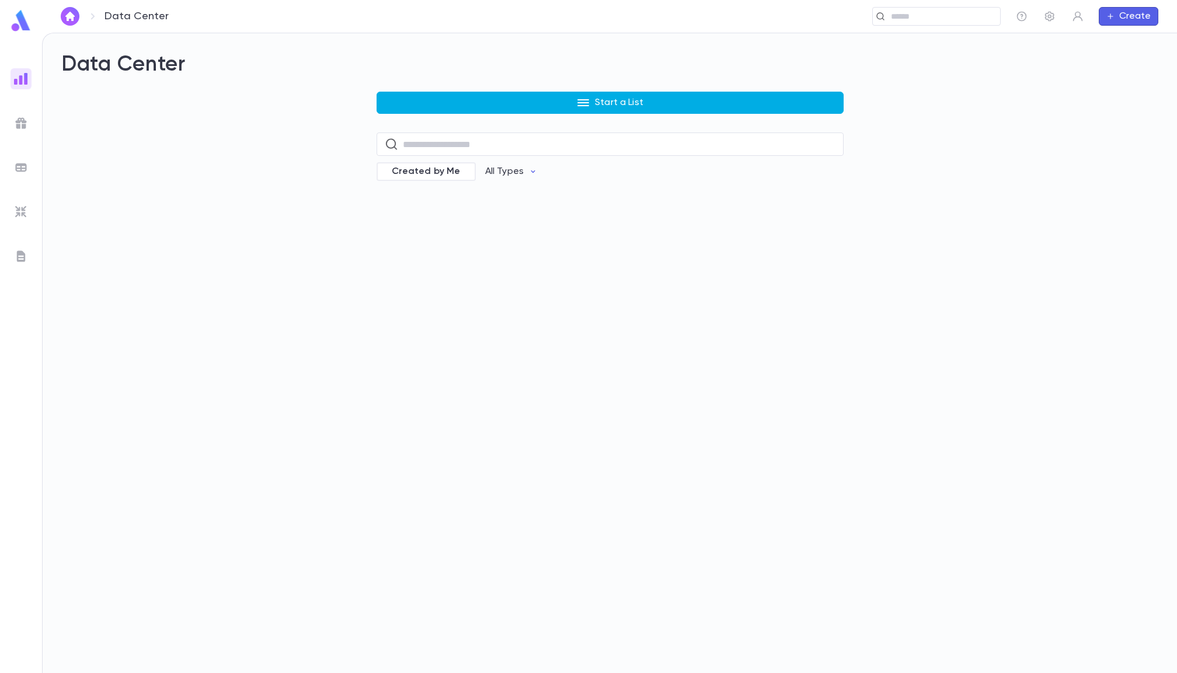
click at [433, 106] on button "Start a List" at bounding box center [610, 103] width 467 height 22
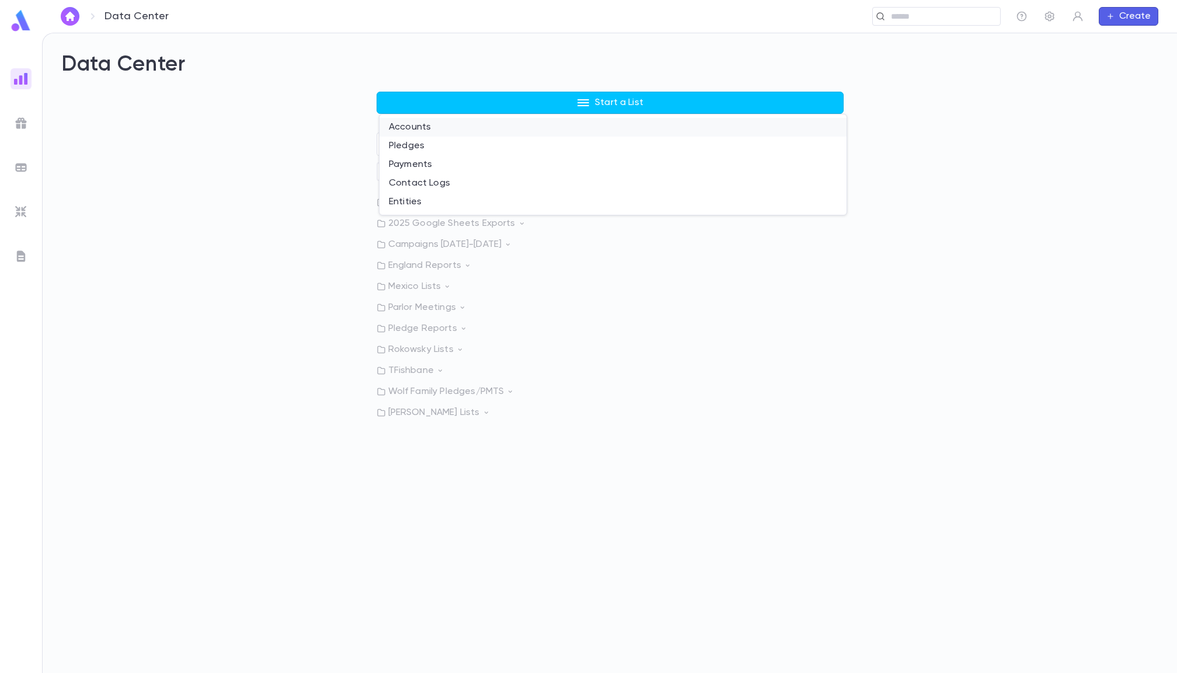
click at [415, 127] on li "Accounts" at bounding box center [613, 127] width 467 height 19
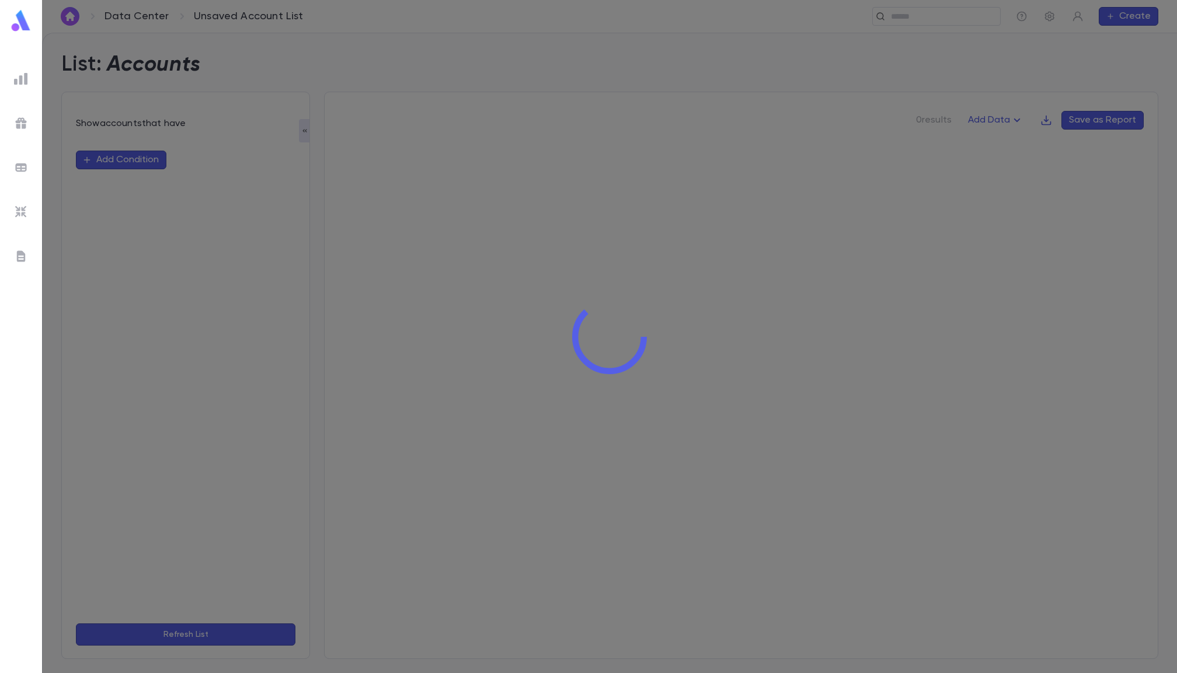
click at [120, 162] on div at bounding box center [609, 336] width 1135 height 673
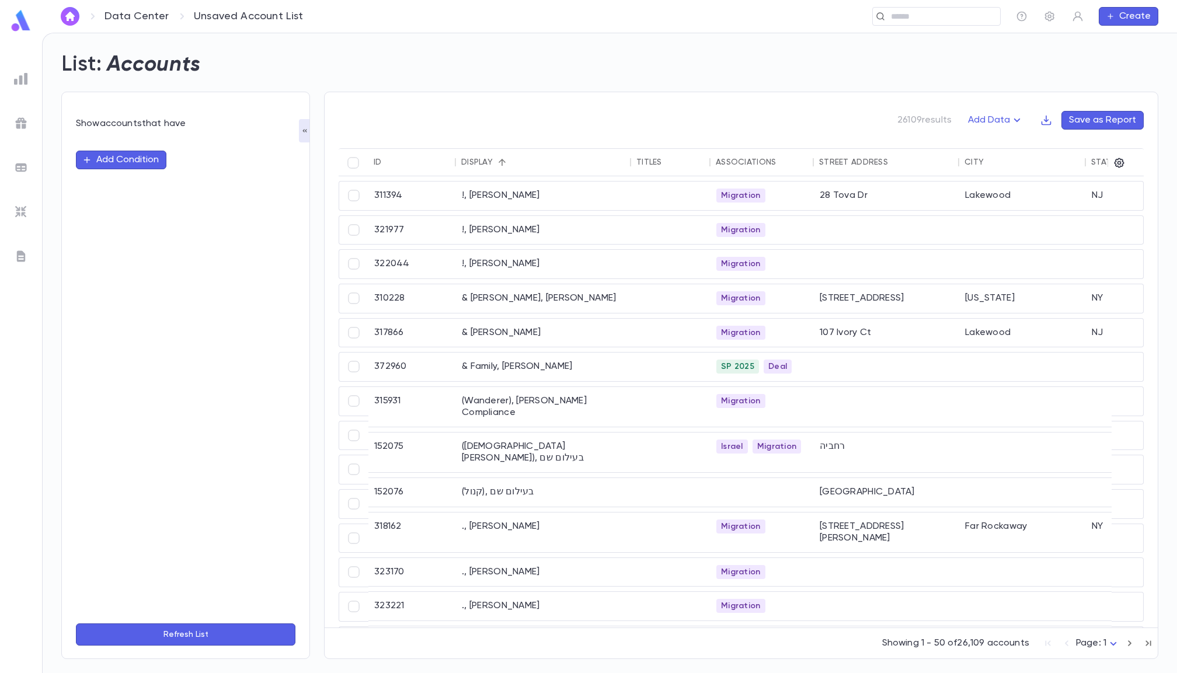
click at [20, 75] on img at bounding box center [21, 79] width 14 height 14
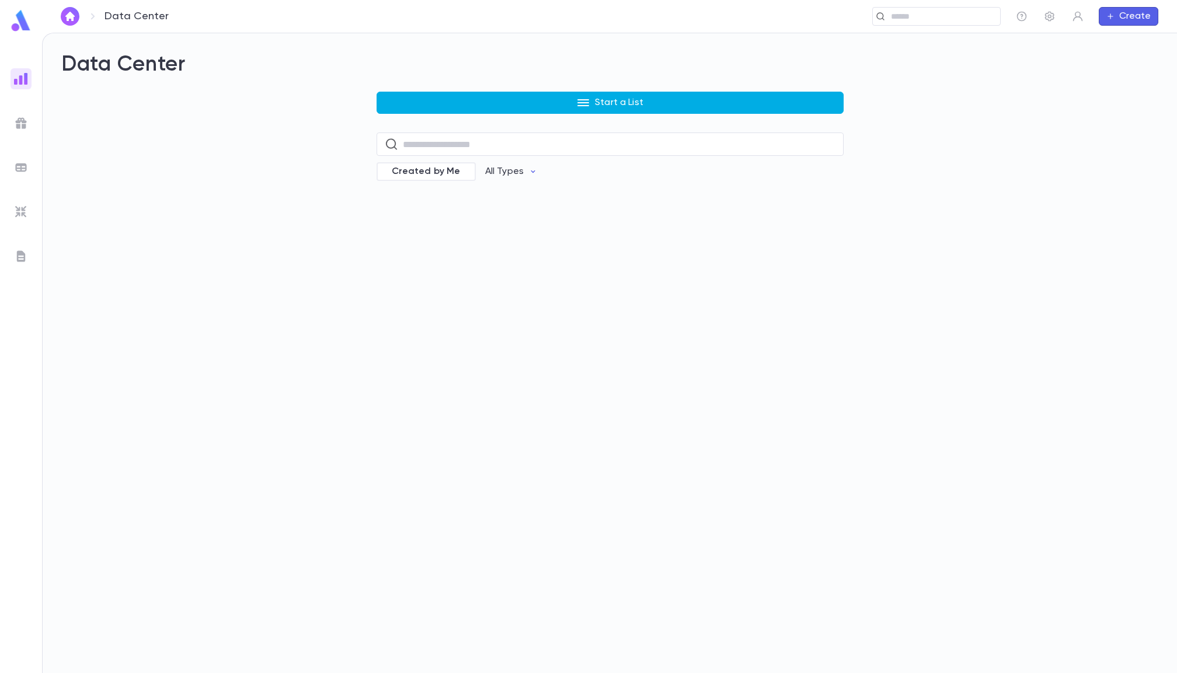
click at [438, 108] on button "Start a List" at bounding box center [610, 103] width 467 height 22
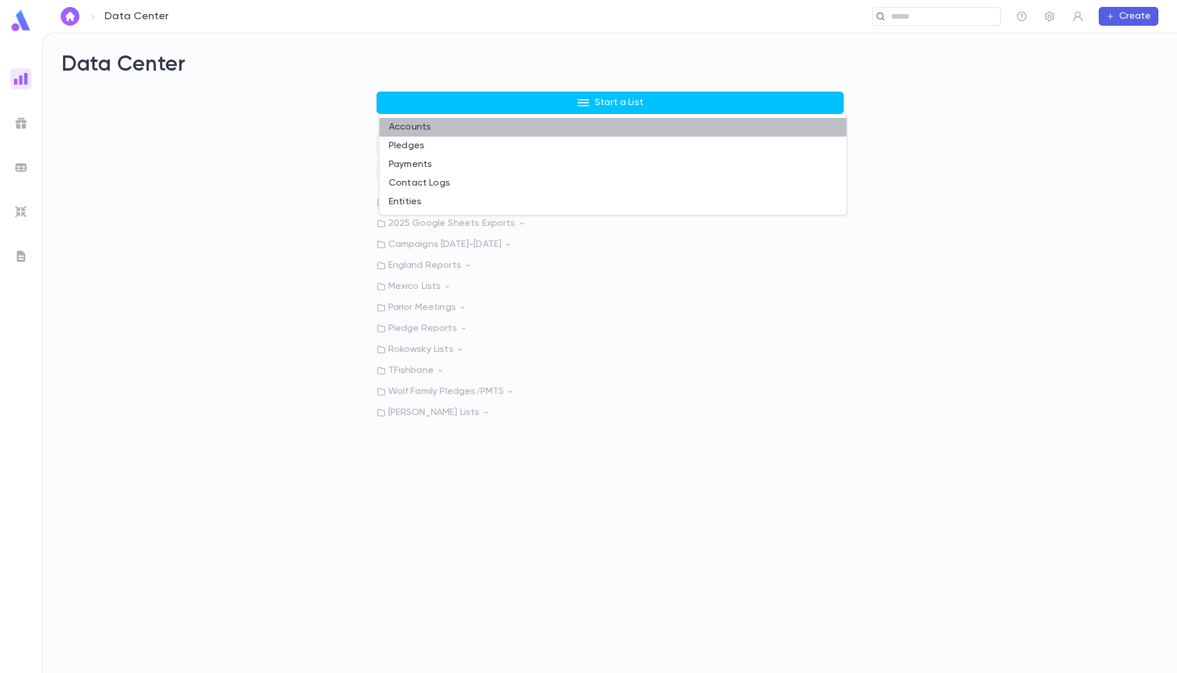
click at [430, 129] on li "Accounts" at bounding box center [613, 127] width 467 height 19
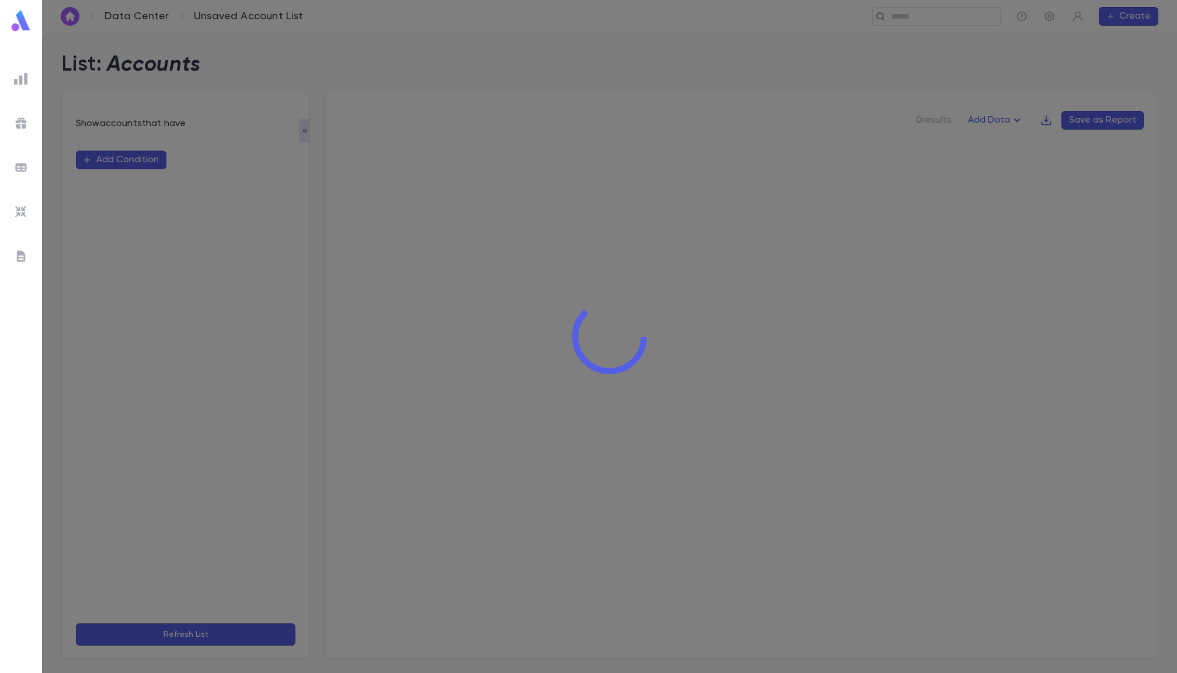
click at [116, 156] on div at bounding box center [609, 336] width 1135 height 673
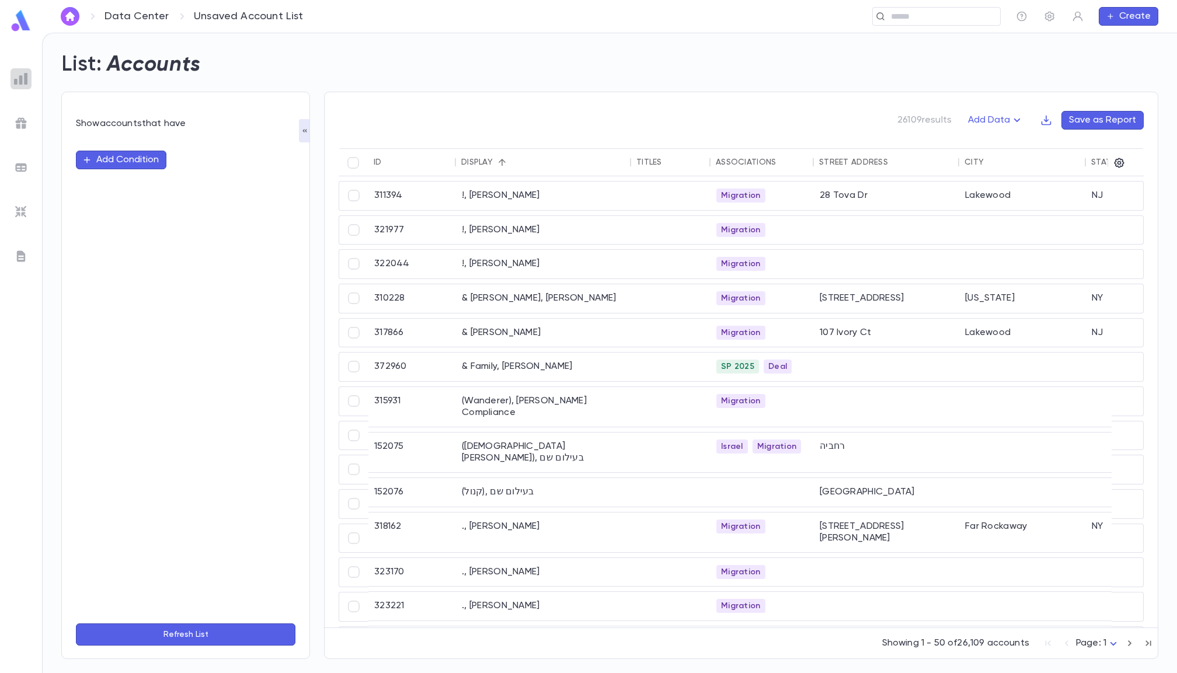
click at [22, 79] on img at bounding box center [21, 79] width 14 height 14
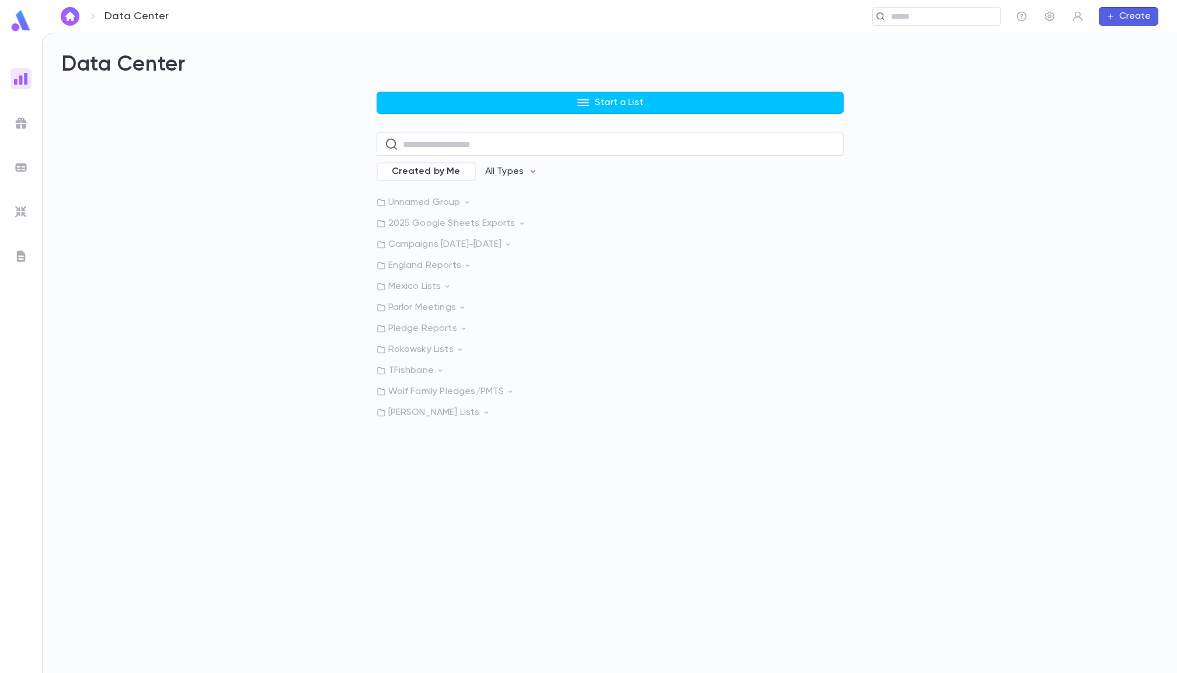
click at [442, 117] on div "Start a List ​ Created by Me All Types Unnamed Group 2025 Google Sheets Exports…" at bounding box center [610, 255] width 467 height 327
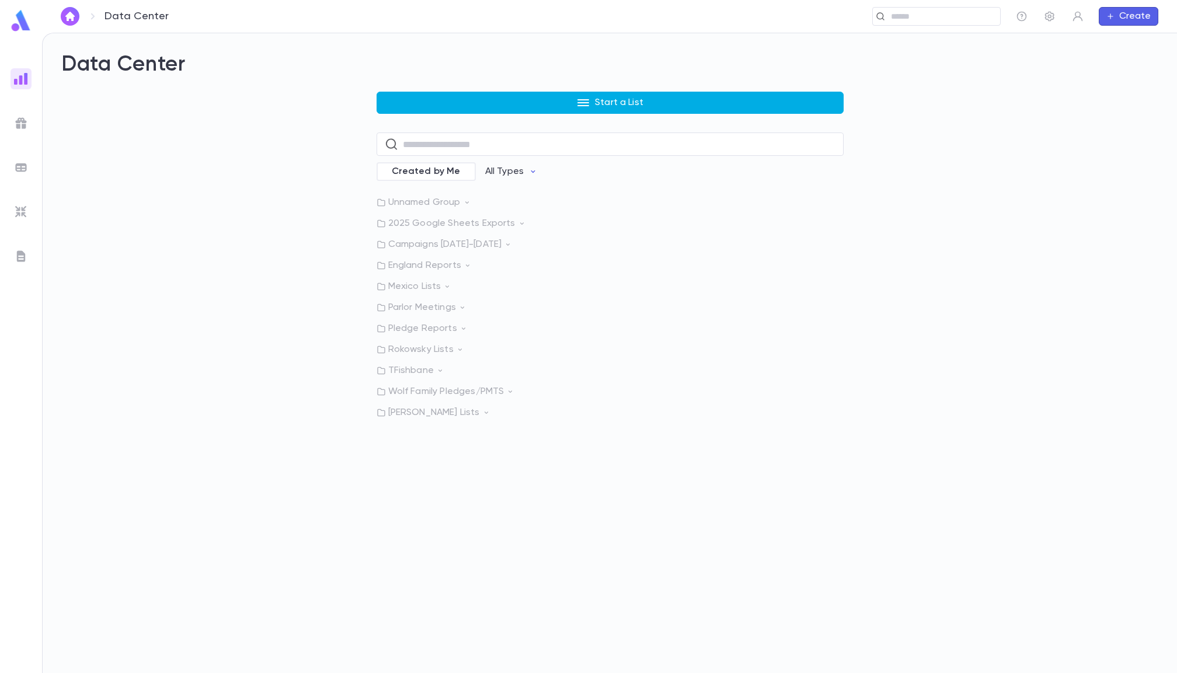
click at [442, 106] on button "Start a List" at bounding box center [610, 103] width 467 height 22
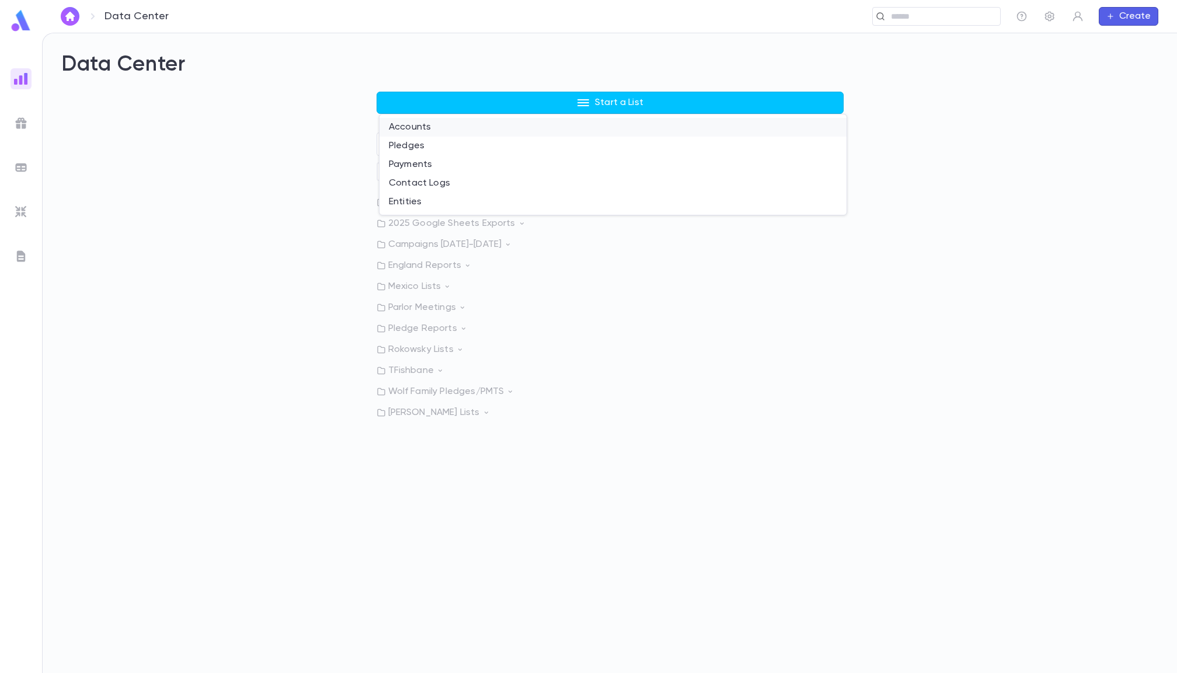
click at [435, 118] on li "Accounts" at bounding box center [613, 127] width 467 height 19
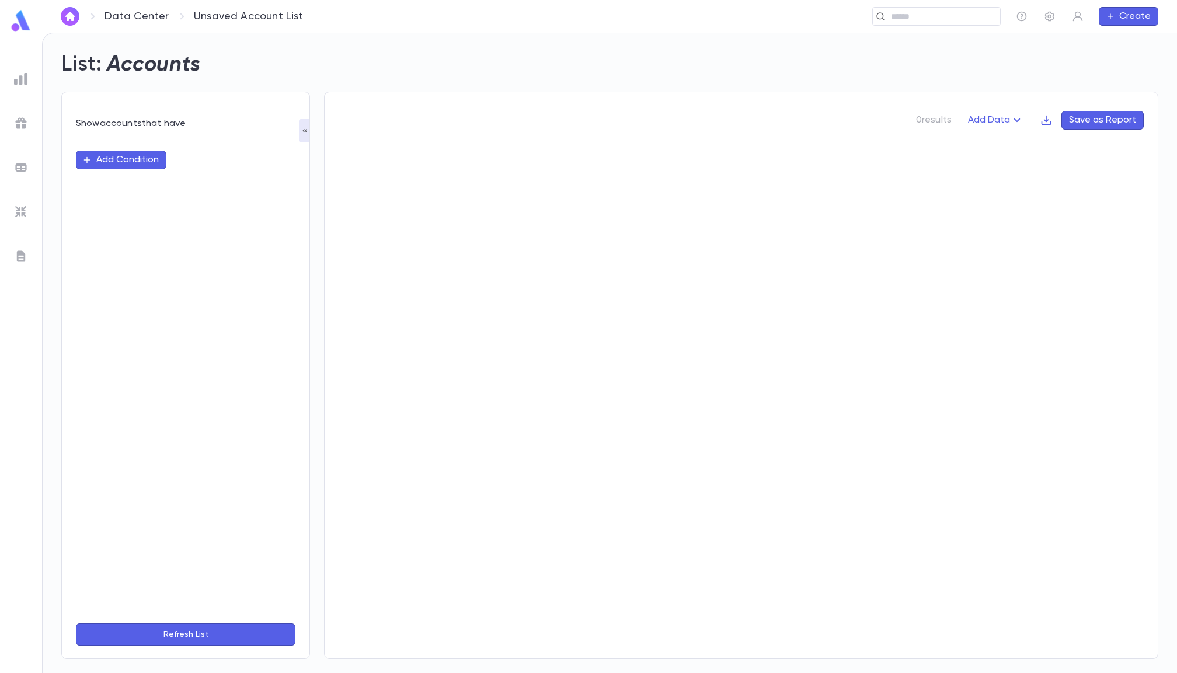
click at [138, 155] on div "Data Center Unsaved Account List ​ Create List: Accounts Show accounts that hav…" at bounding box center [588, 353] width 1177 height 641
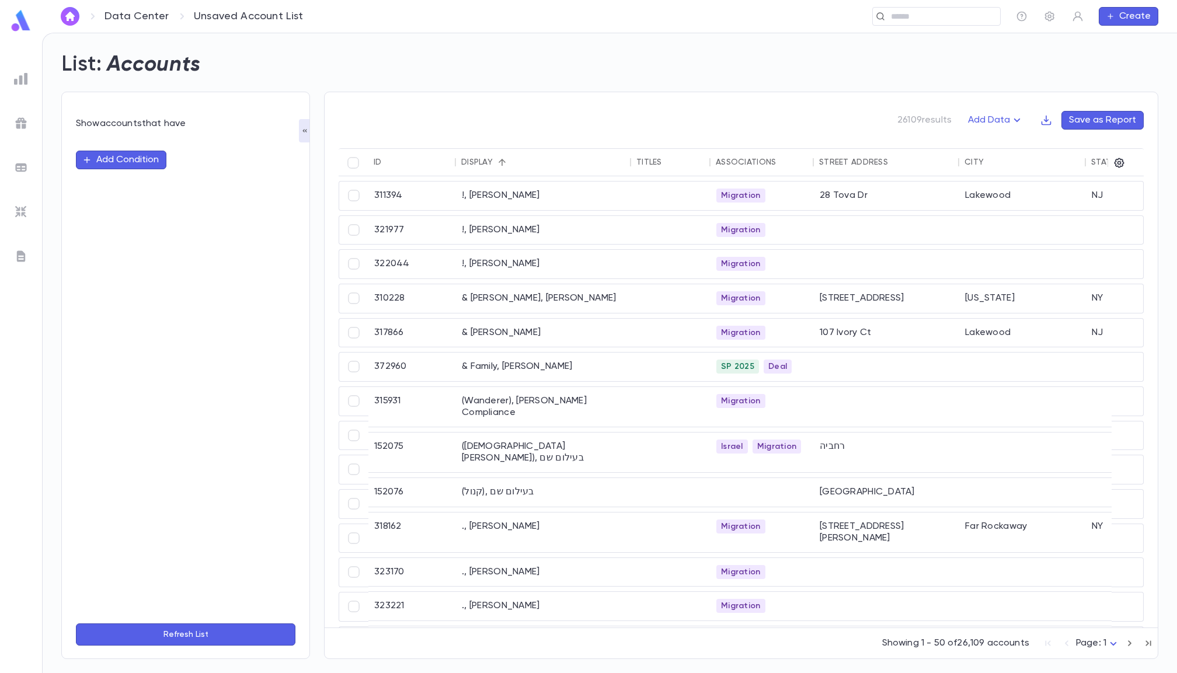
click at [155, 162] on button "Add Condition" at bounding box center [121, 160] width 91 height 19
click at [176, 164] on input "text" at bounding box center [181, 160] width 184 height 16
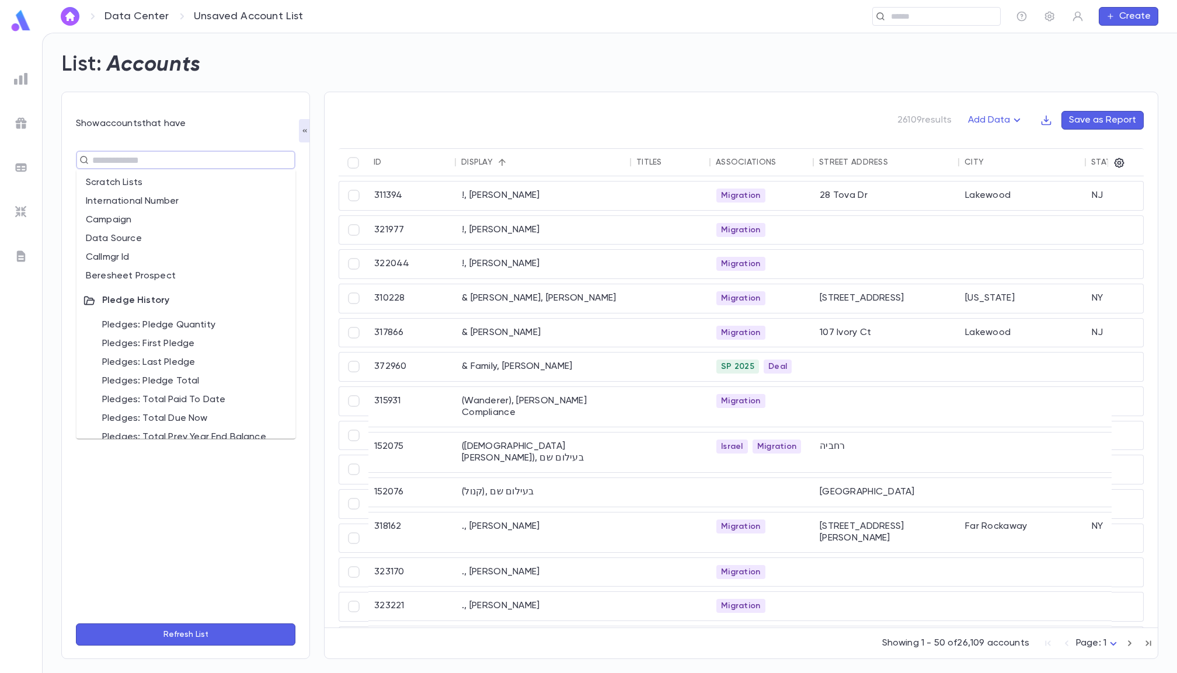
scroll to position [583, 0]
click at [147, 272] on li "Beresheet Prospect" at bounding box center [186, 274] width 220 height 19
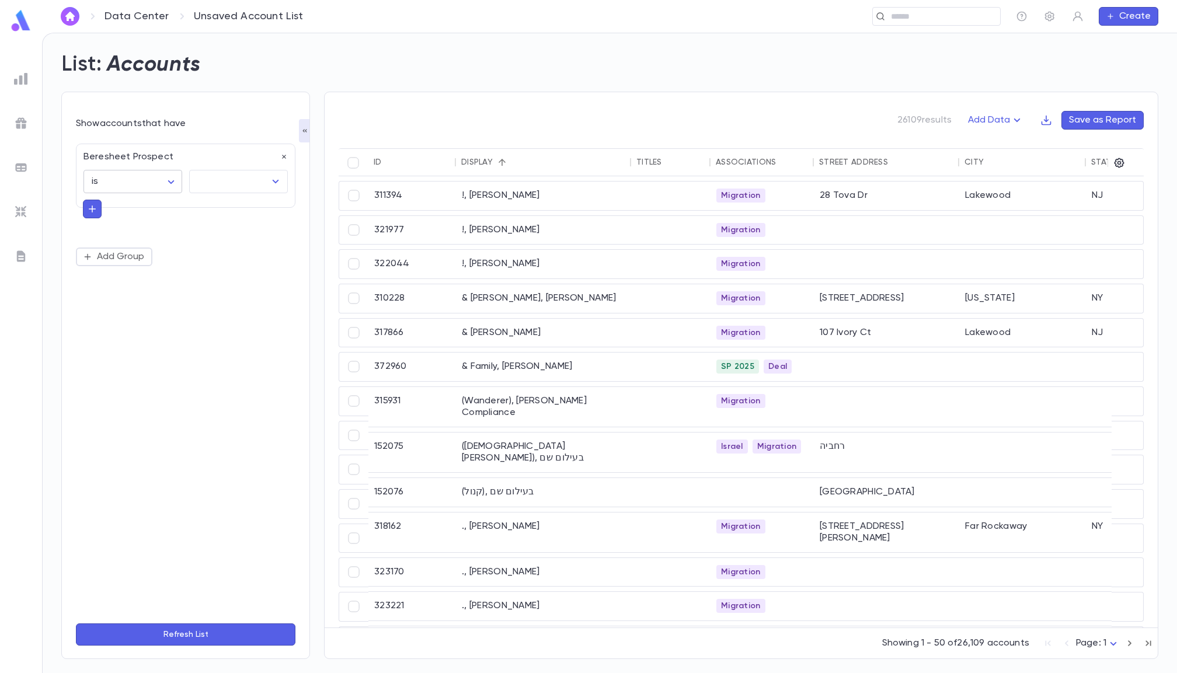
click at [163, 176] on body "Data Center Unsaved Account List ​ Create List: Accounts Show accounts that hav…" at bounding box center [588, 353] width 1177 height 641
click at [281, 155] on div at bounding box center [588, 336] width 1177 height 673
click at [283, 155] on icon "button" at bounding box center [284, 157] width 8 height 8
click at [122, 166] on button "Add Condition" at bounding box center [121, 160] width 91 height 19
click at [162, 159] on input "text" at bounding box center [181, 160] width 184 height 16
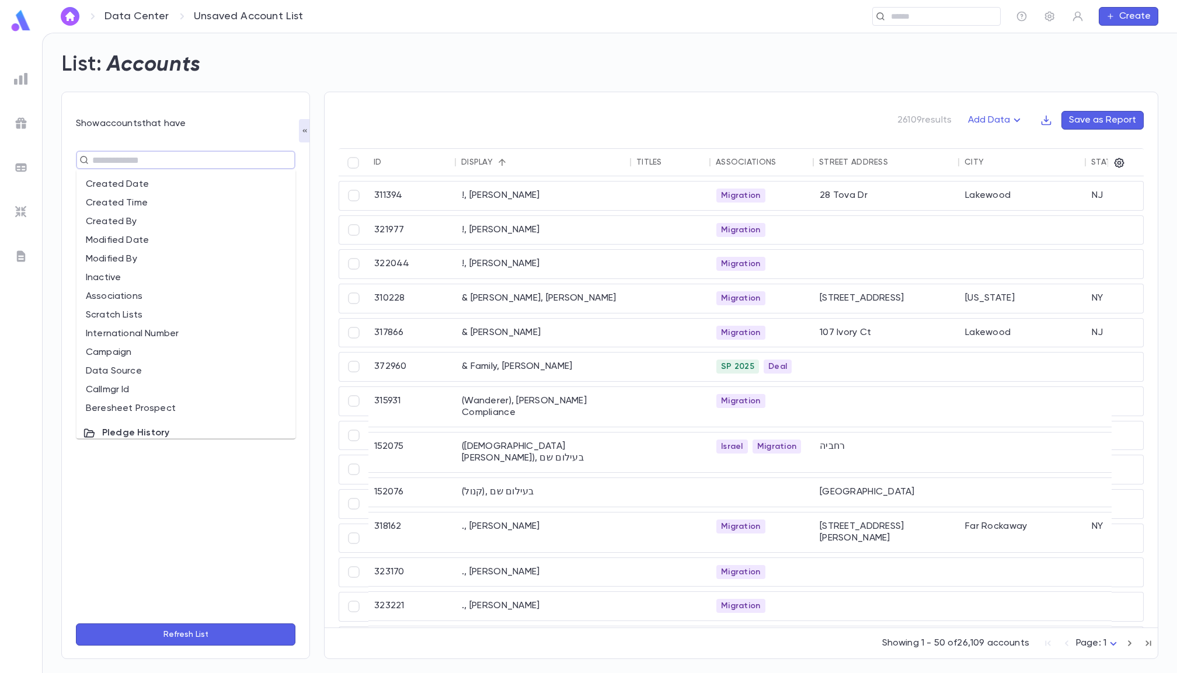
scroll to position [422, 0]
click at [138, 279] on li "Modified By" at bounding box center [186, 285] width 220 height 19
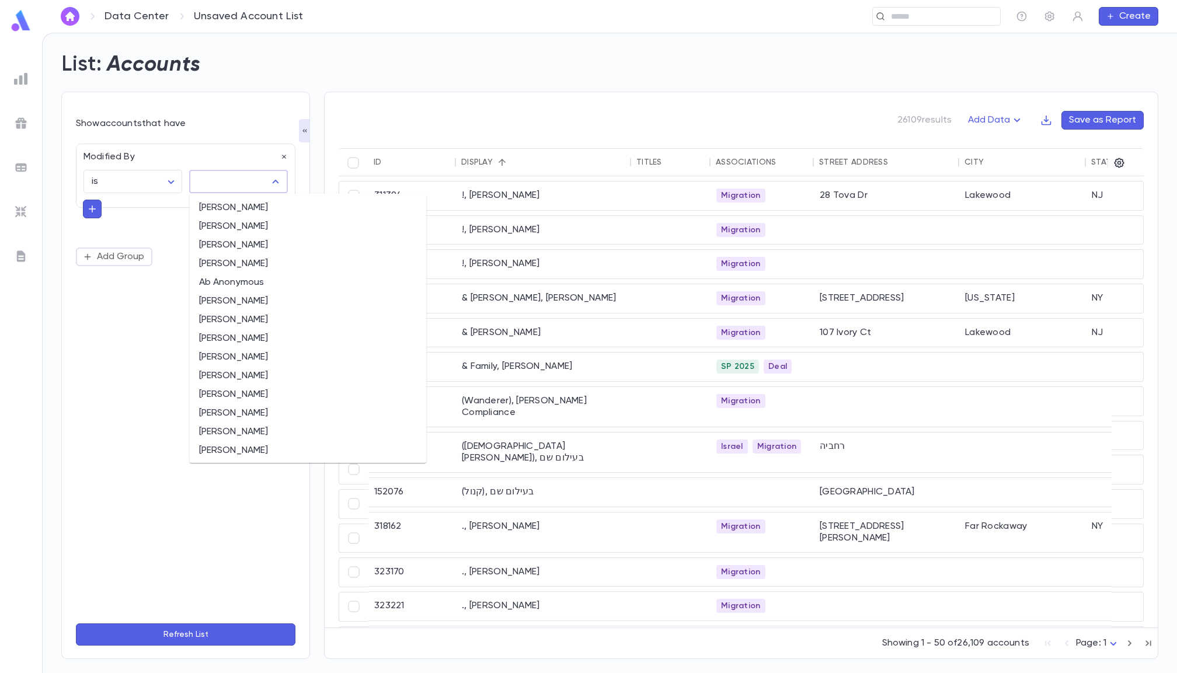
click at [210, 183] on input "text" at bounding box center [229, 182] width 71 height 22
click at [152, 178] on body "Data Center Unsaved Account List ​ Create List: Accounts Show accounts that hav…" at bounding box center [588, 353] width 1177 height 641
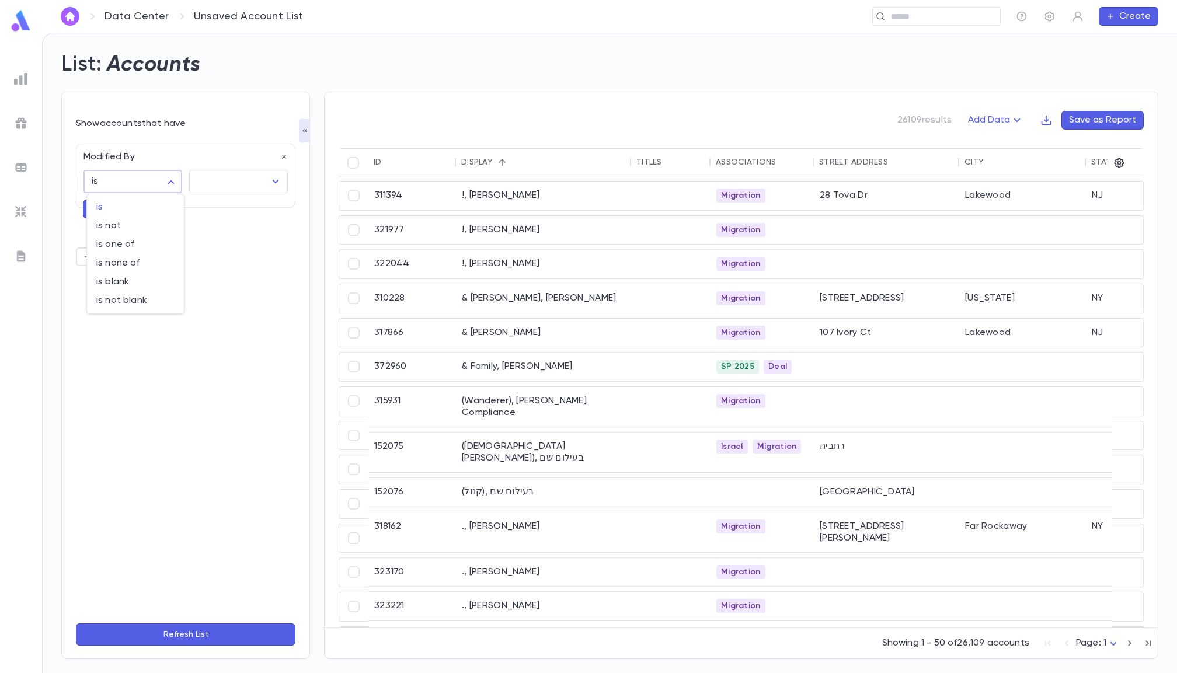
click at [280, 153] on div at bounding box center [588, 336] width 1177 height 673
click at [283, 154] on icon "button" at bounding box center [284, 157] width 8 height 8
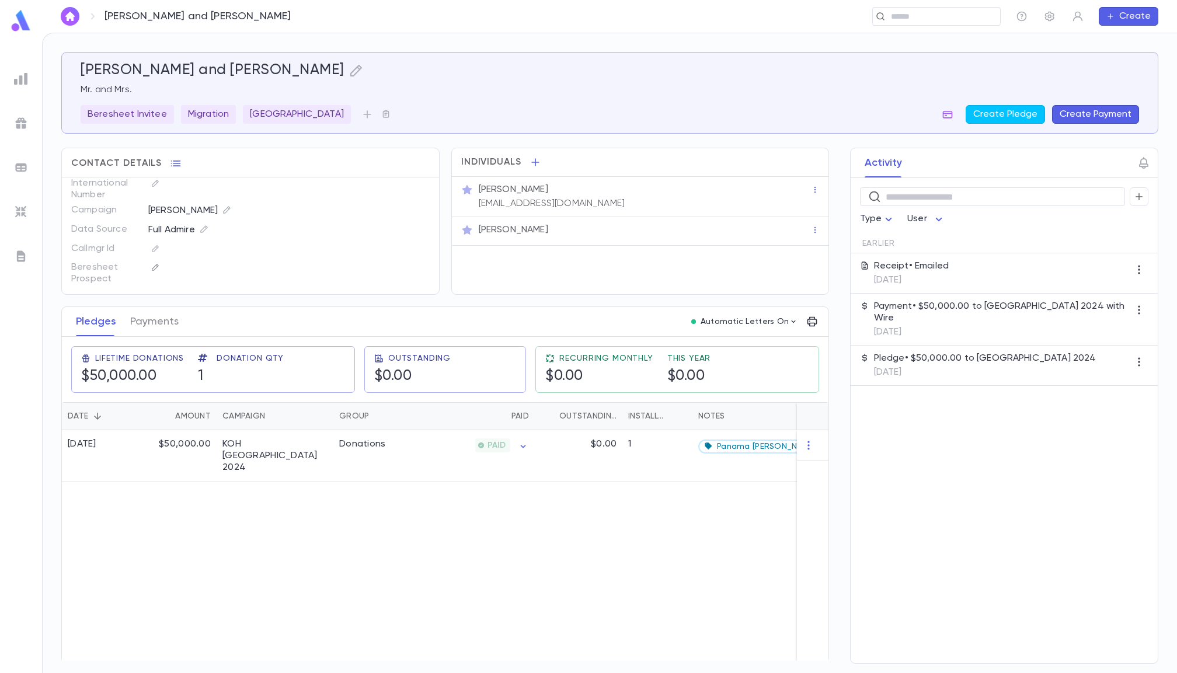
scroll to position [114, 0]
click at [158, 266] on icon "button" at bounding box center [155, 267] width 6 height 6
click at [224, 299] on input "text" at bounding box center [243, 301] width 120 height 22
click at [225, 331] on li "Yes" at bounding box center [259, 327] width 163 height 19
type input "***"
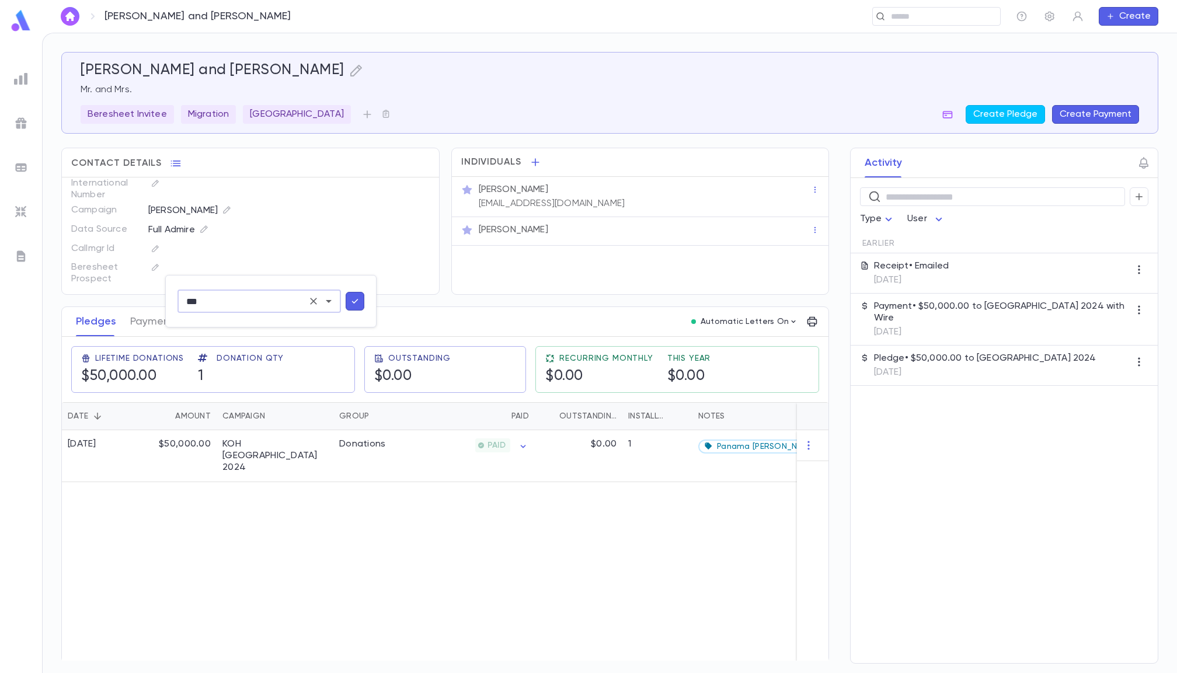
click at [356, 304] on icon "button" at bounding box center [355, 301] width 11 height 12
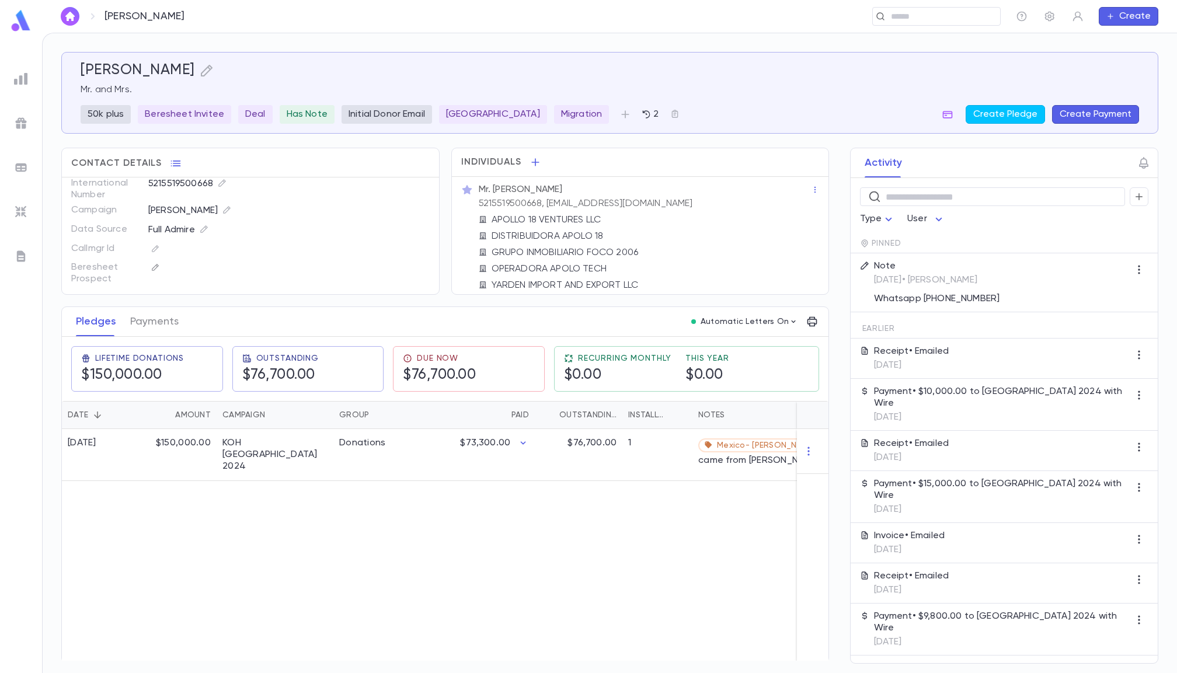
scroll to position [114, 0]
click at [157, 269] on icon "button" at bounding box center [155, 267] width 8 height 8
click at [190, 300] on input "text" at bounding box center [243, 301] width 120 height 22
click at [225, 323] on li "Yes" at bounding box center [259, 327] width 163 height 19
type input "***"
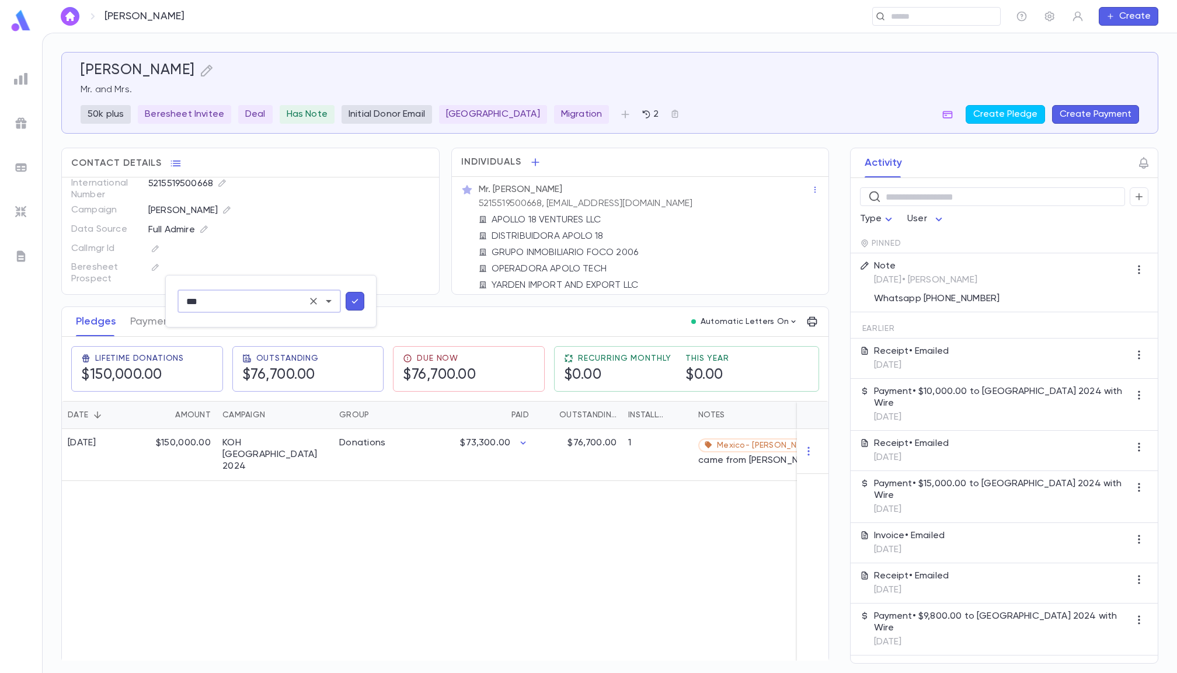
click at [359, 302] on icon "button" at bounding box center [355, 301] width 11 height 12
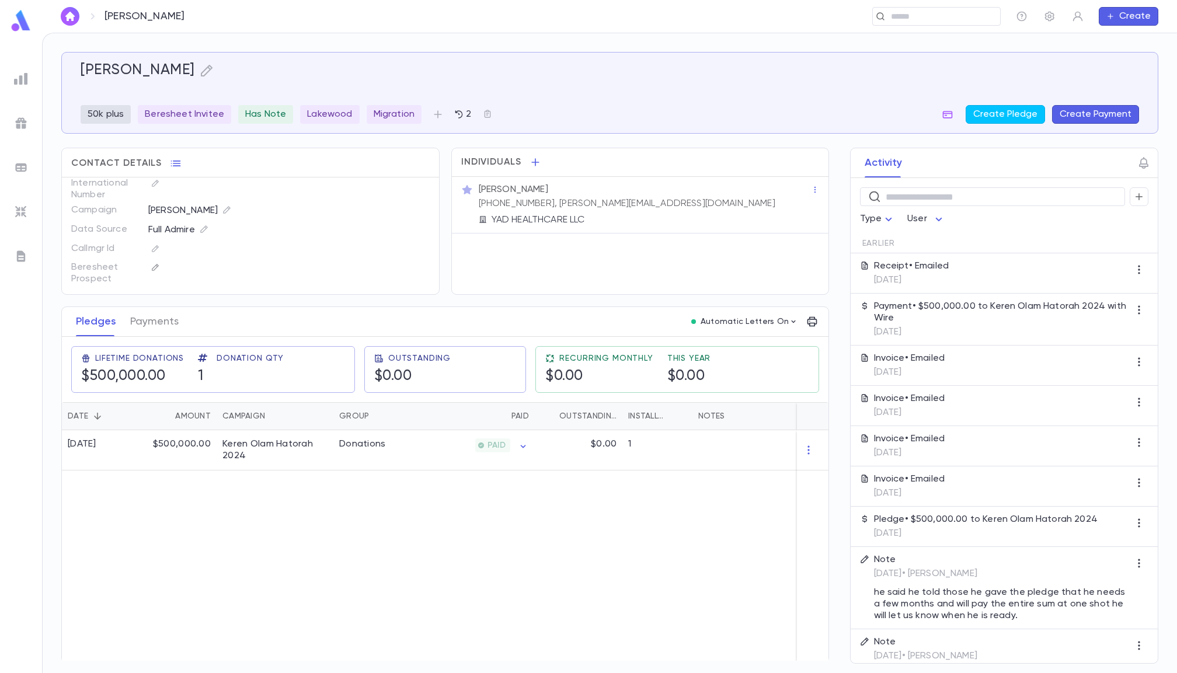
click at [155, 266] on icon "button" at bounding box center [155, 267] width 8 height 8
click at [211, 293] on input "text" at bounding box center [243, 301] width 120 height 22
click at [208, 322] on li "Yes" at bounding box center [259, 327] width 163 height 19
type input "***"
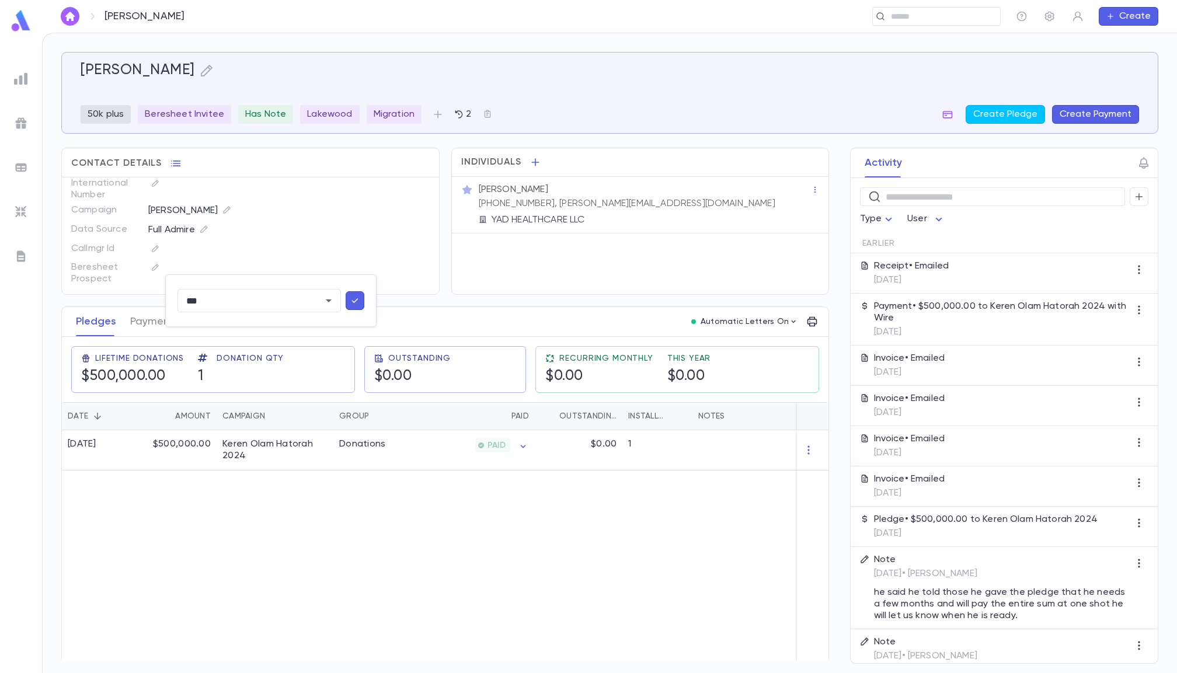
click at [357, 299] on icon "button" at bounding box center [355, 301] width 11 height 12
